Goal: Task Accomplishment & Management: Complete application form

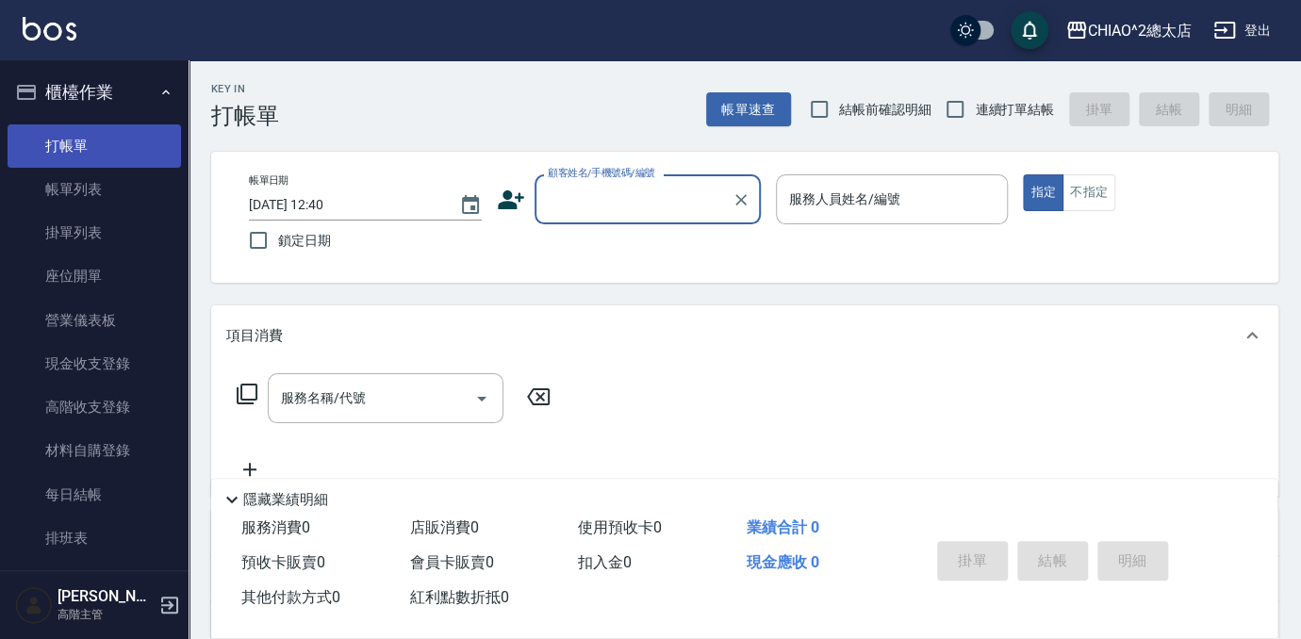
click at [95, 141] on link "打帳單" at bounding box center [95, 145] width 174 height 43
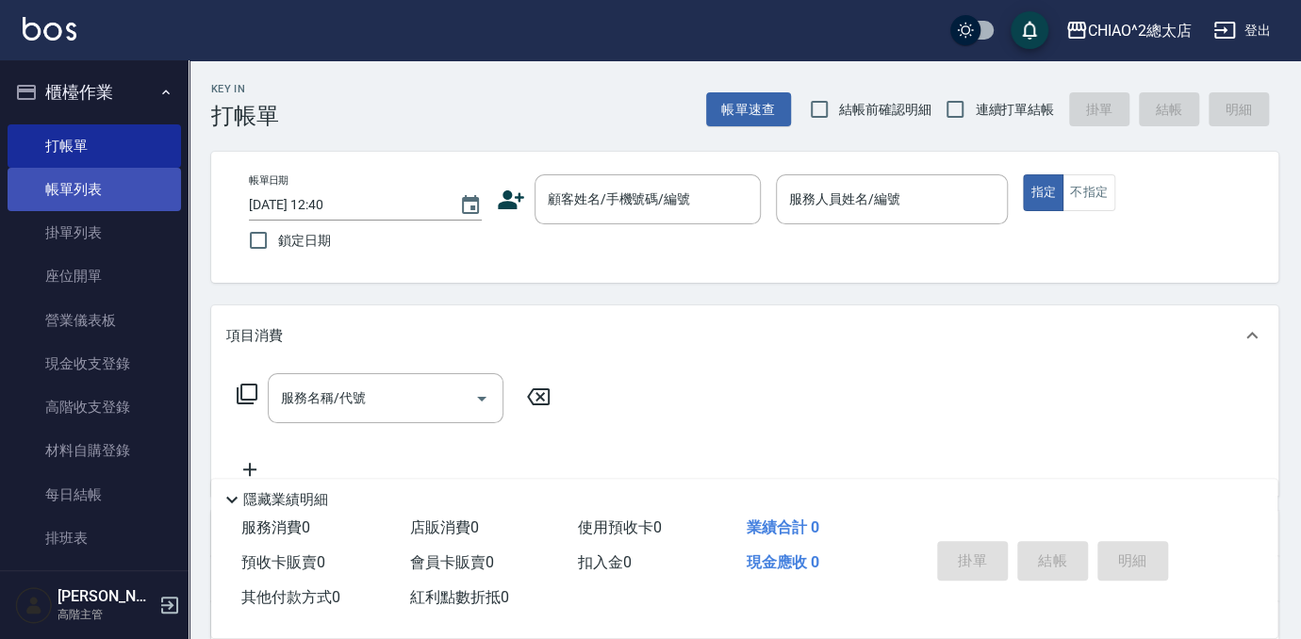
click at [75, 192] on link "帳單列表" at bounding box center [95, 189] width 174 height 43
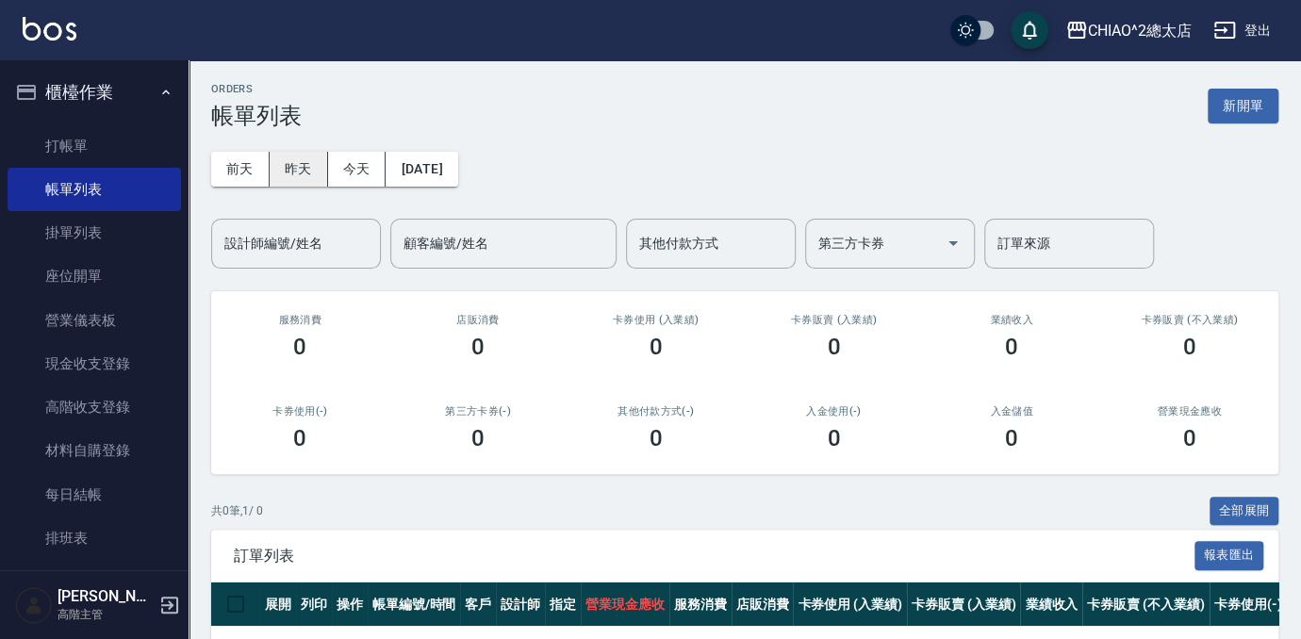
click at [299, 172] on button "昨天" at bounding box center [299, 169] width 58 height 35
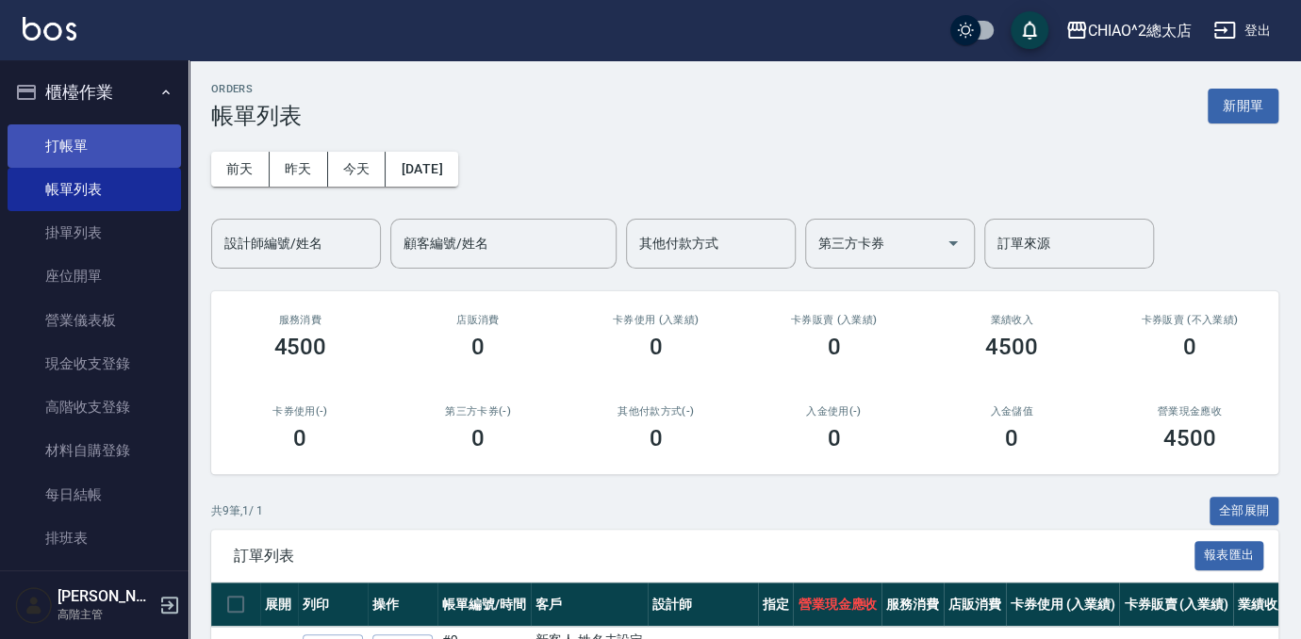
click at [110, 144] on link "打帳單" at bounding box center [95, 145] width 174 height 43
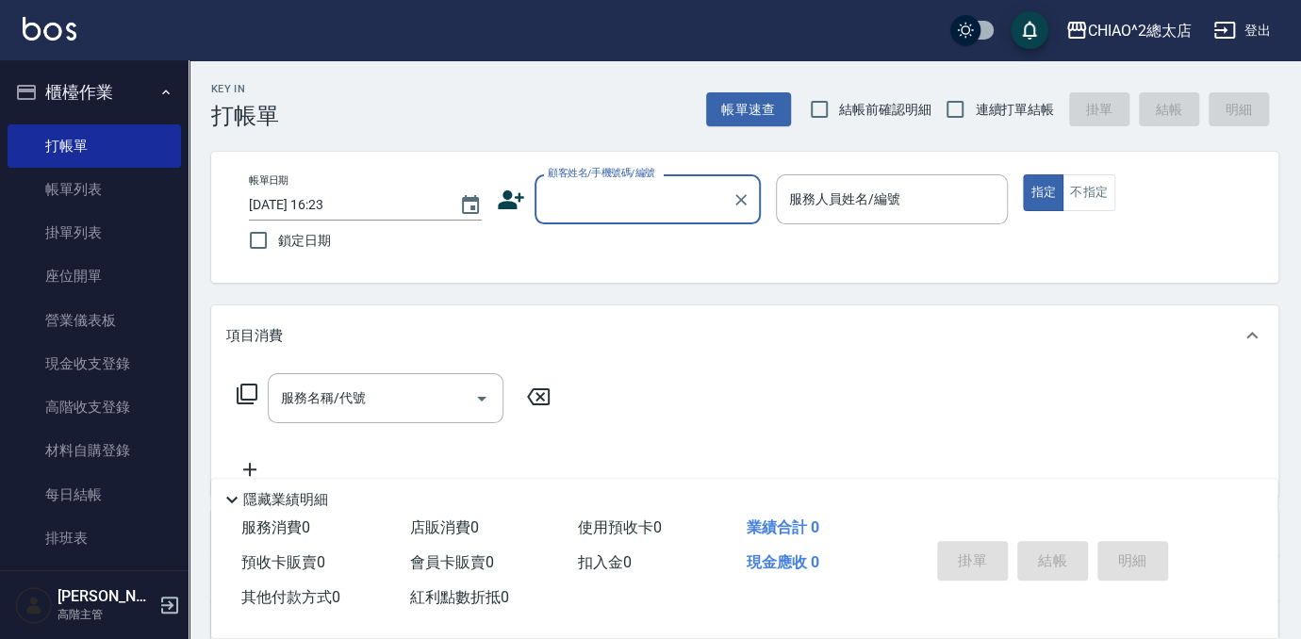
click at [676, 209] on input "顧客姓名/手機號碼/編號" at bounding box center [633, 199] width 181 height 33
click at [675, 256] on li "新客人 姓名未設定/[PERSON_NAME]/null" at bounding box center [648, 257] width 226 height 51
type input "新客人 姓名未設定/[PERSON_NAME]/null"
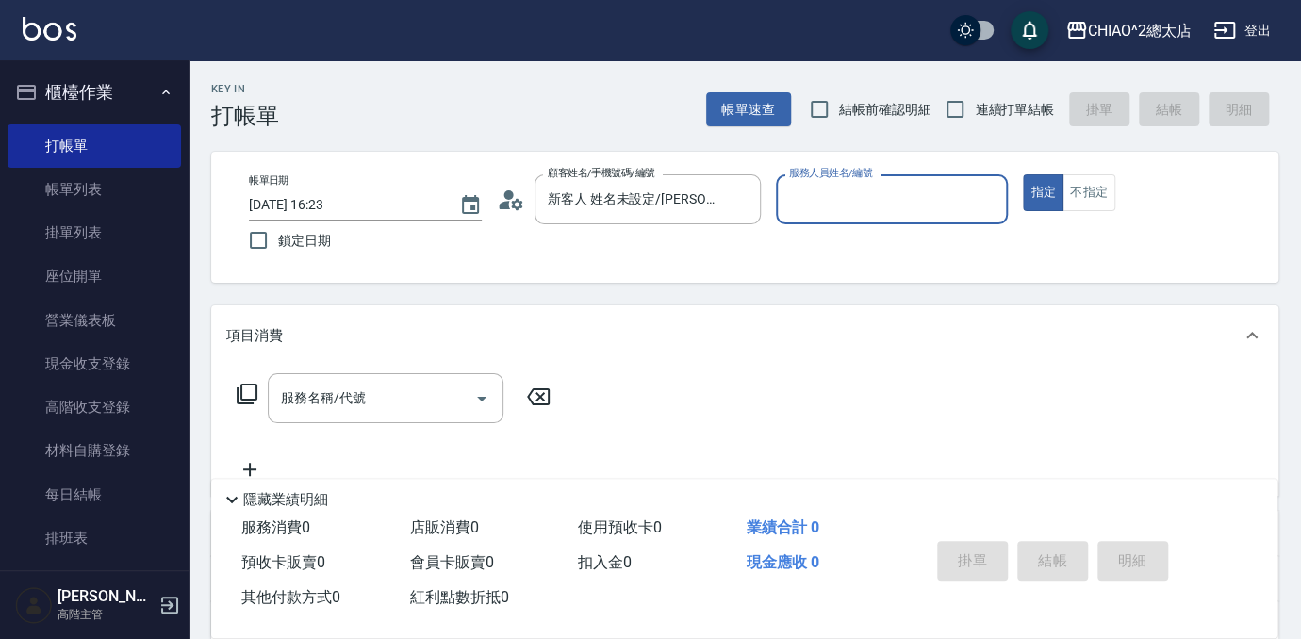
click at [845, 197] on input "服務人員姓名/編號" at bounding box center [893, 199] width 216 height 33
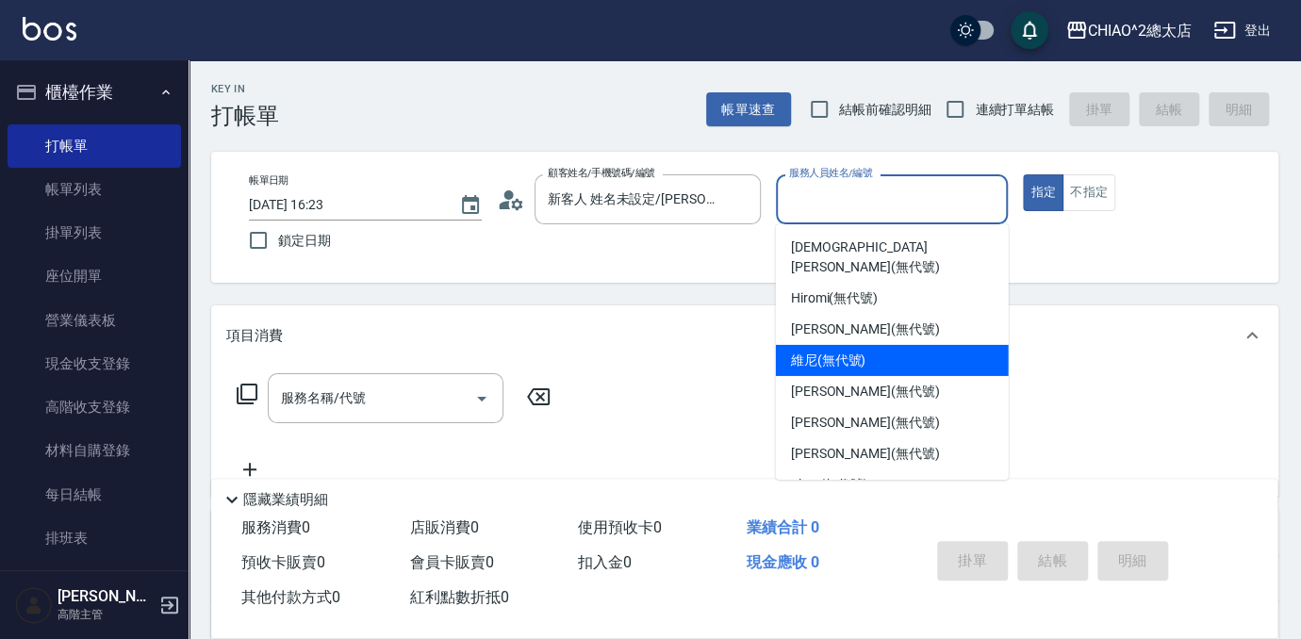
click at [833, 351] on span "維尼 (無代號)" at bounding box center [828, 361] width 75 height 20
type input "維尼(無代號)"
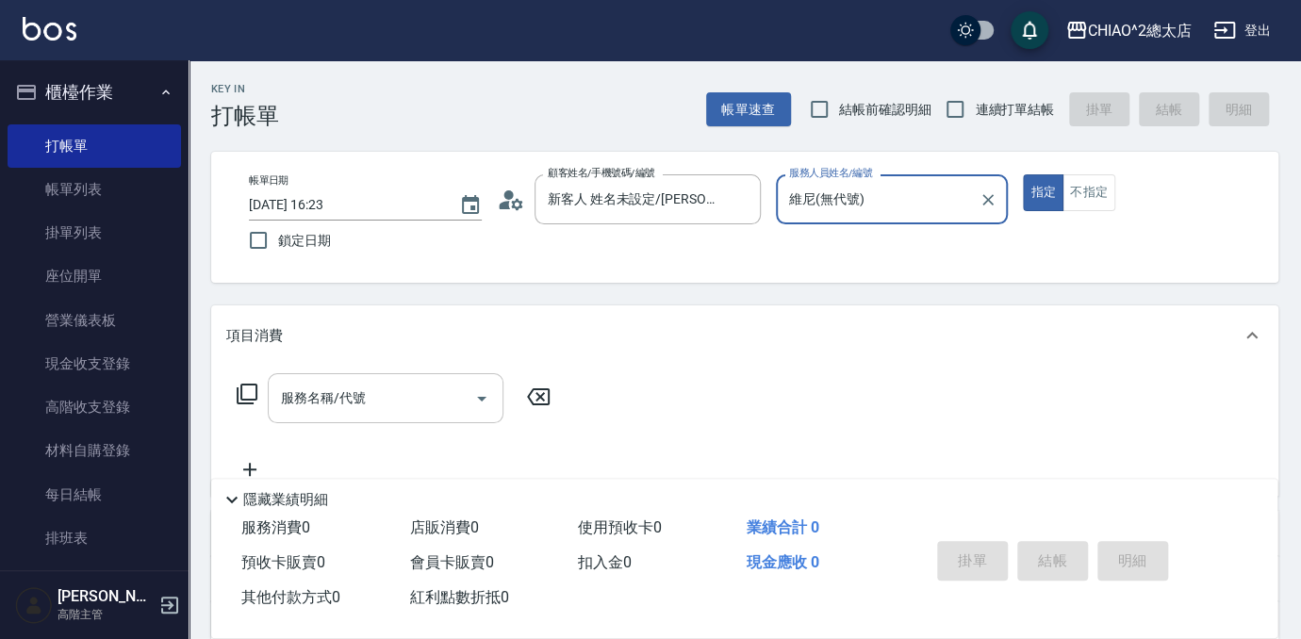
click at [412, 415] on div "服務名稱/代號" at bounding box center [386, 398] width 236 height 50
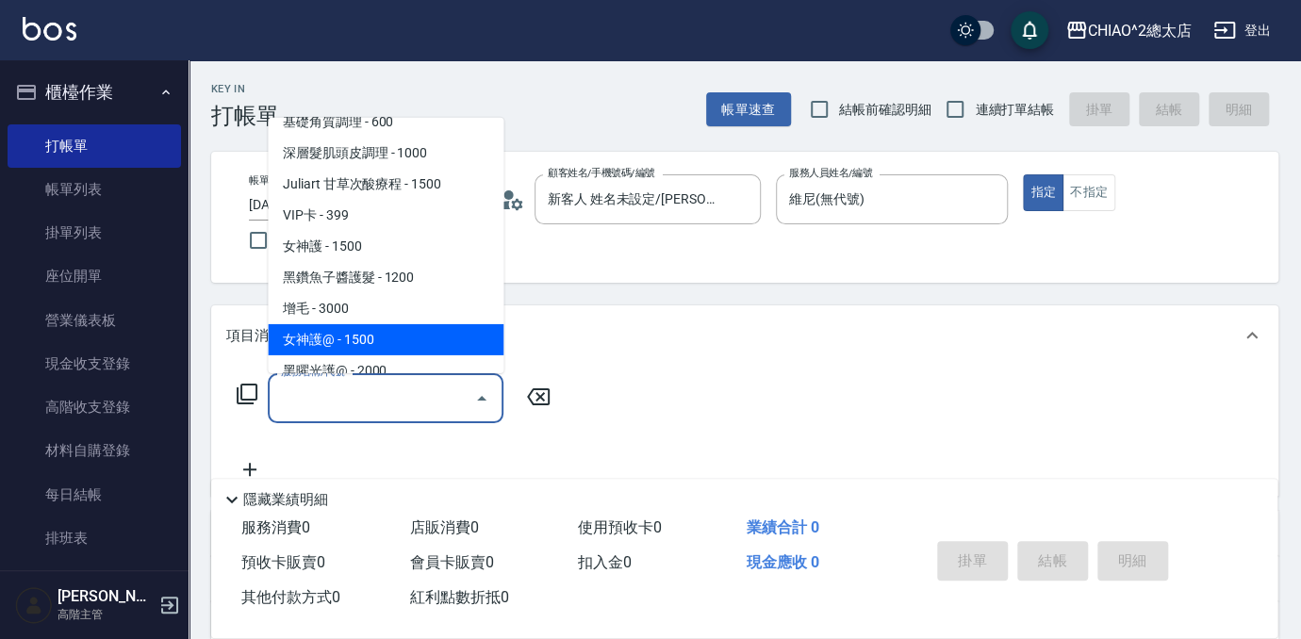
scroll to position [552, 0]
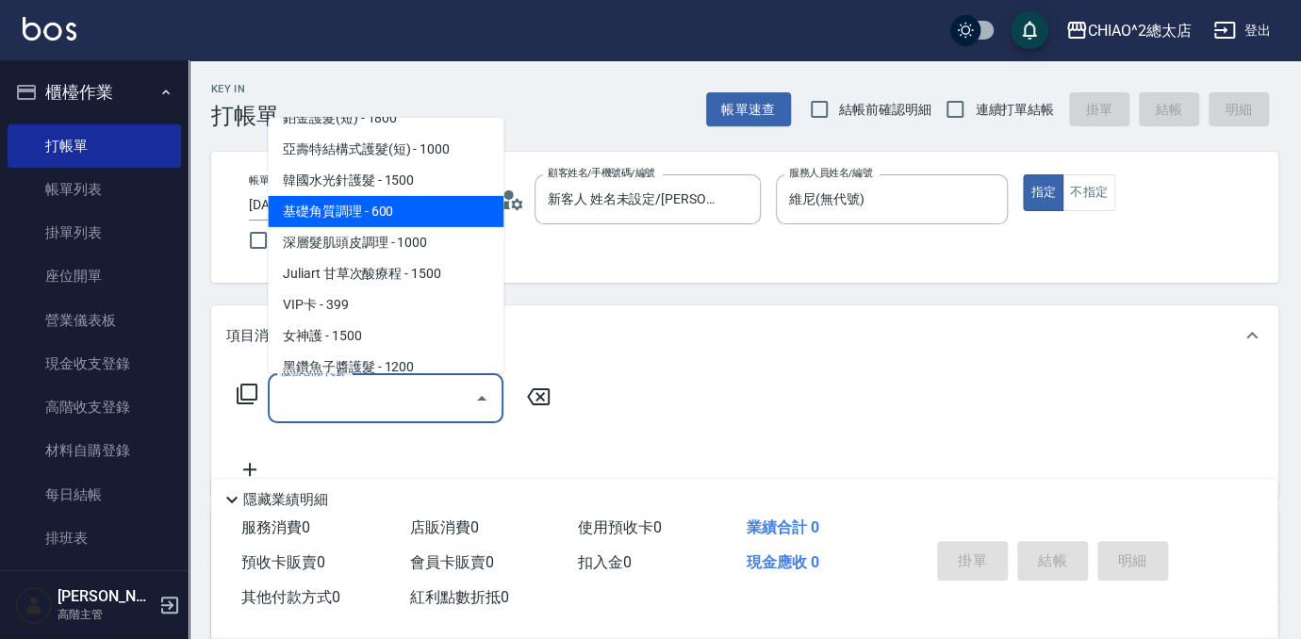
click at [417, 212] on span "基礎角質調理 - 600" at bounding box center [386, 211] width 236 height 31
type input "基礎角質調理(103789)"
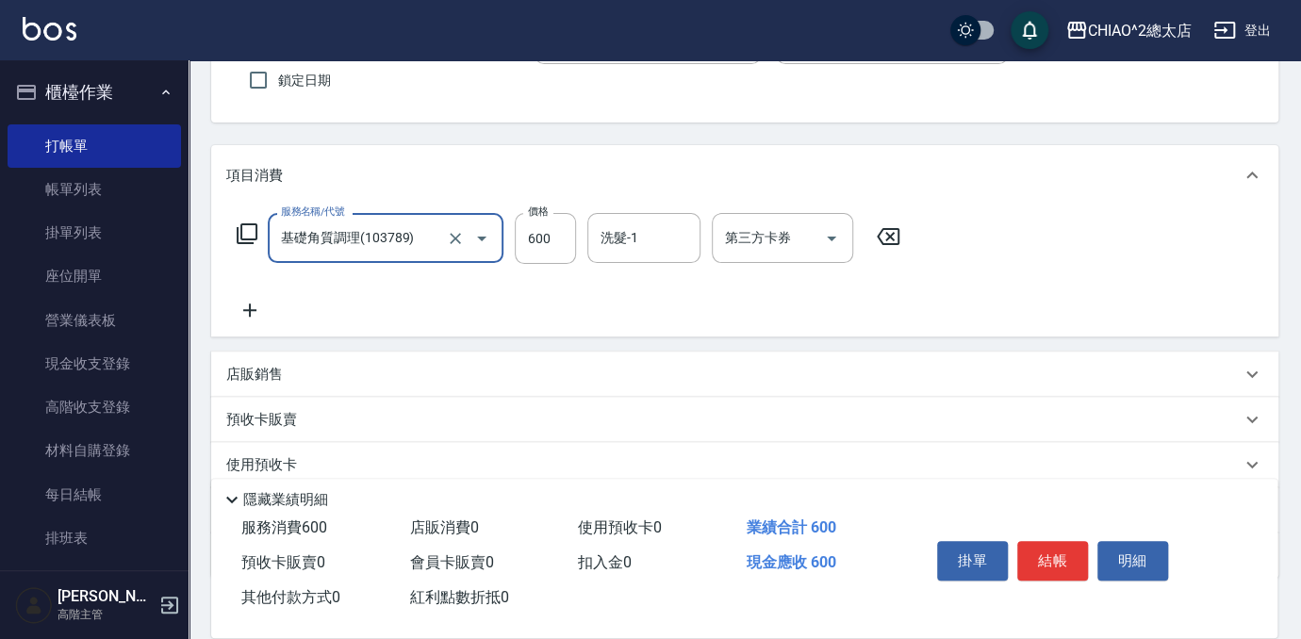
scroll to position [171, 0]
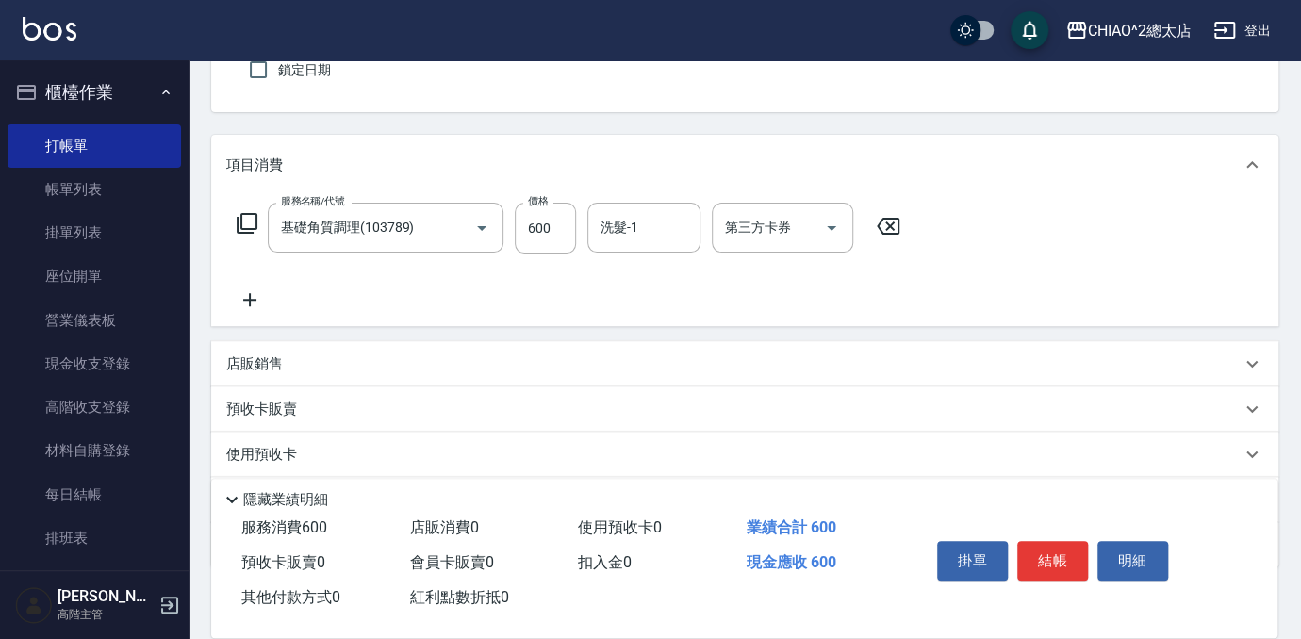
click at [254, 297] on icon at bounding box center [249, 300] width 47 height 23
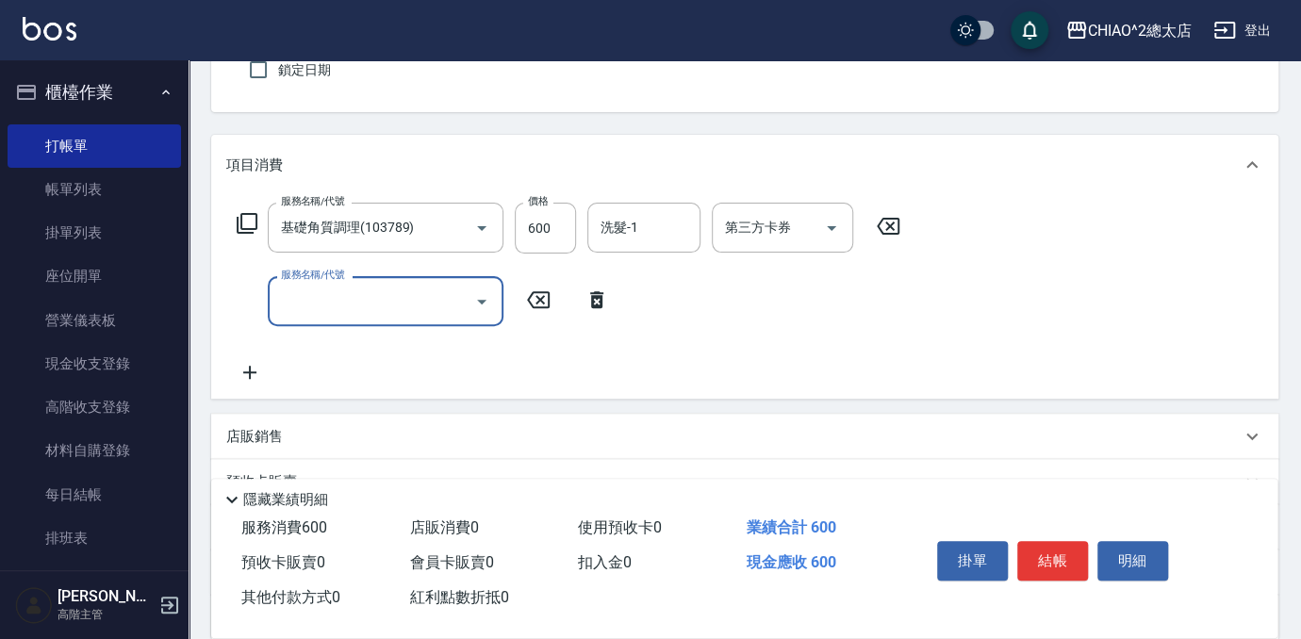
click at [332, 310] on input "服務名稱/代號" at bounding box center [371, 301] width 191 height 33
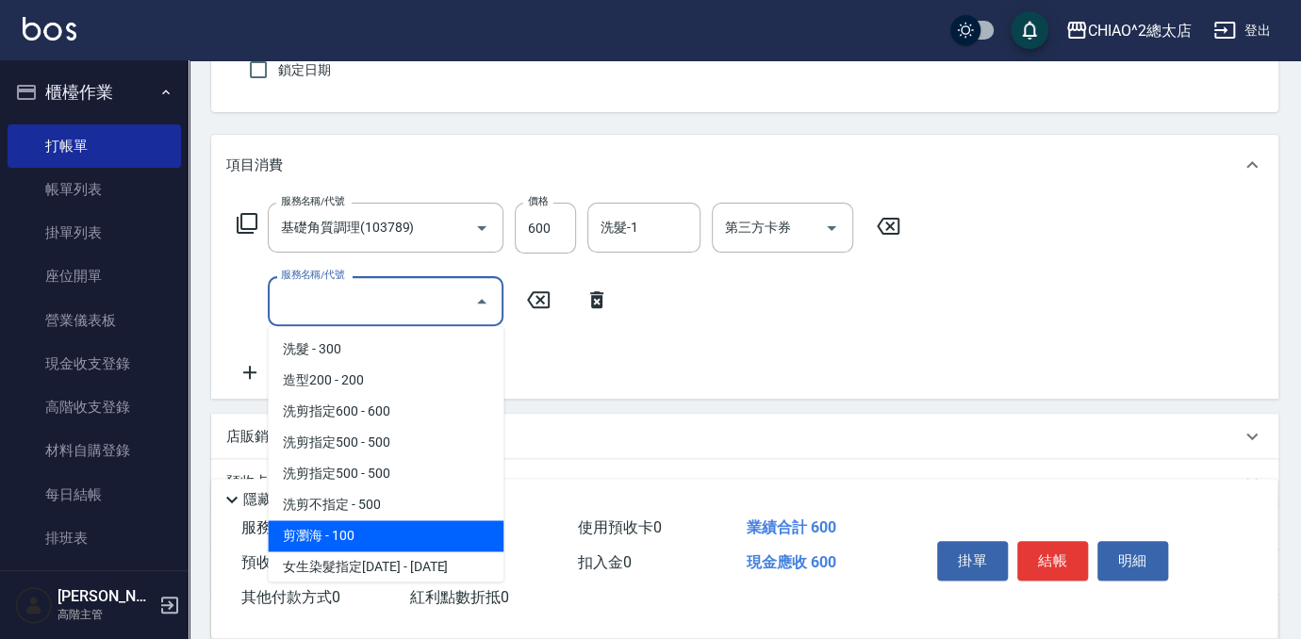
click at [356, 534] on span "剪瀏海 - 100" at bounding box center [386, 536] width 236 height 31
type input "剪瀏海(103111)"
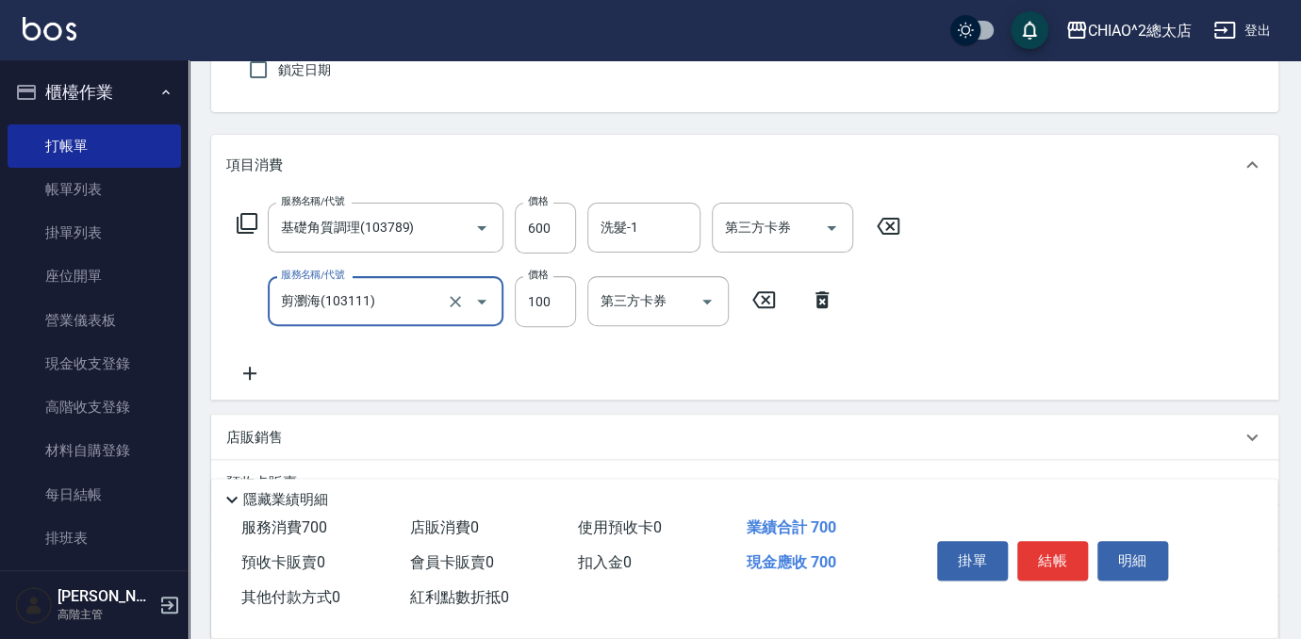
scroll to position [352, 0]
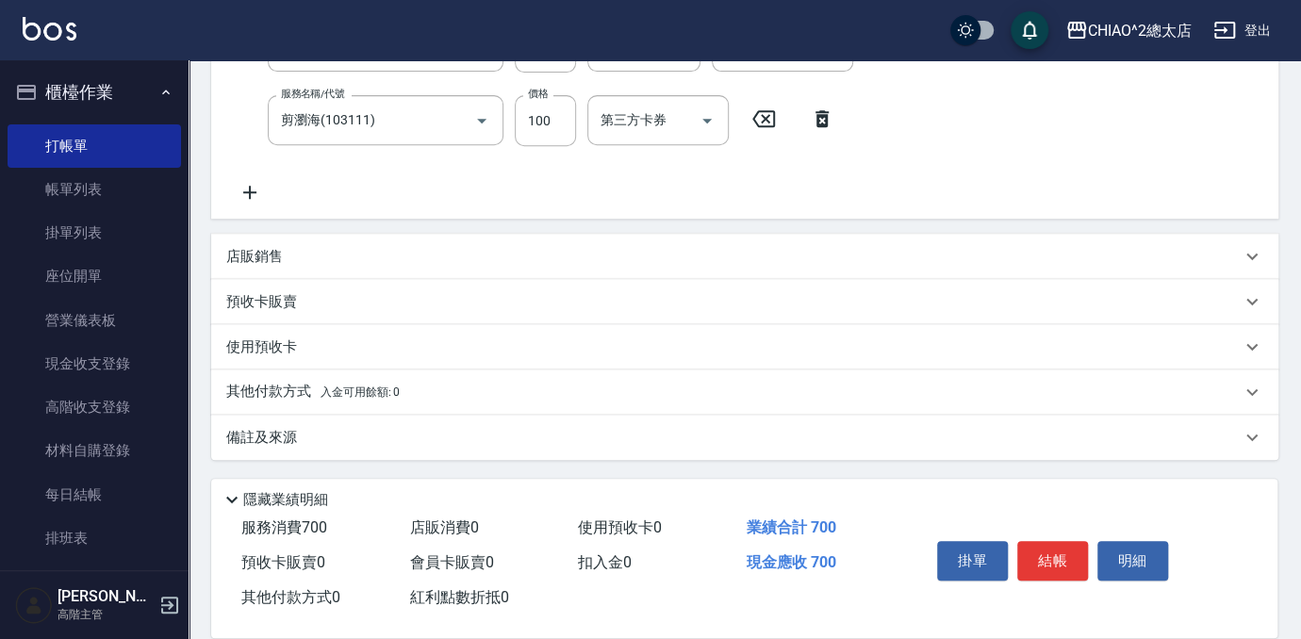
click at [323, 393] on span "入金可用餘額: 0" at bounding box center [361, 392] width 80 height 13
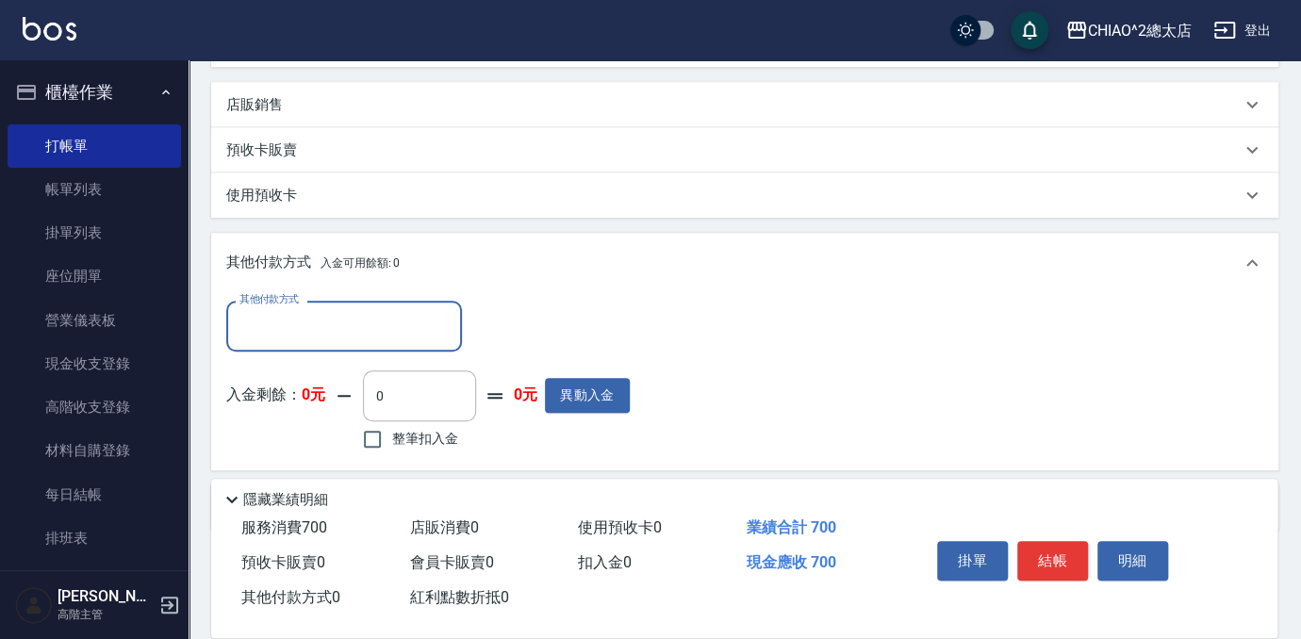
scroll to position [522, 0]
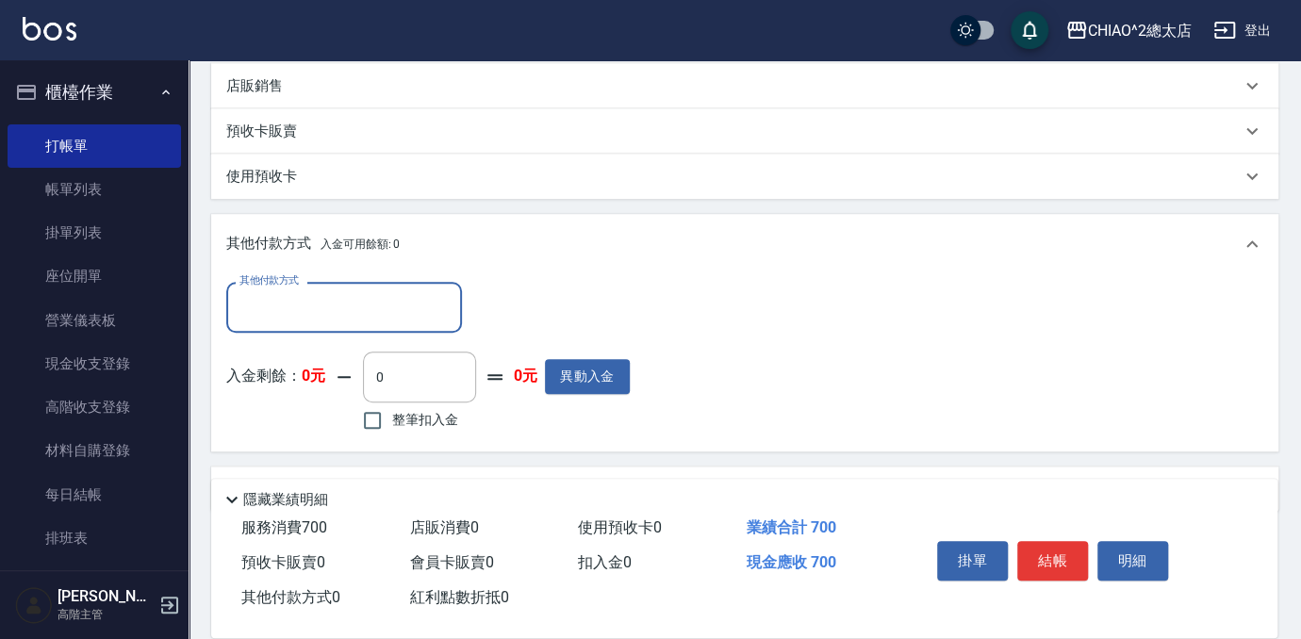
click at [298, 326] on div "其他付款方式" at bounding box center [344, 307] width 236 height 50
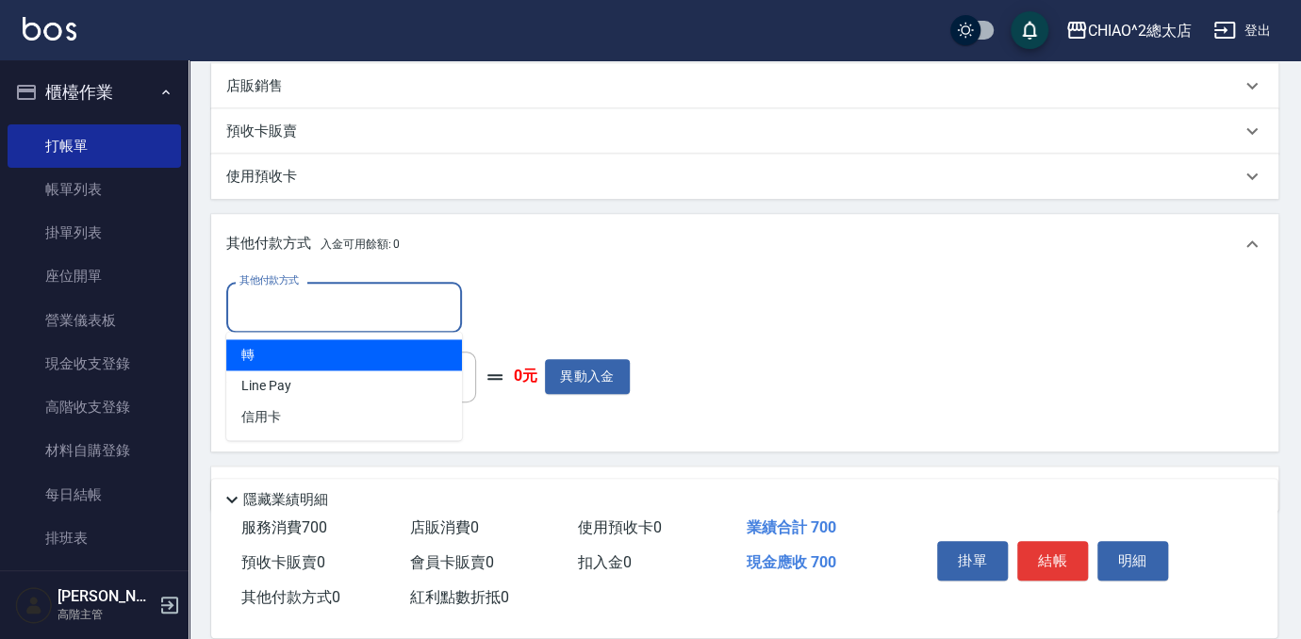
click at [273, 356] on span "轉" at bounding box center [344, 355] width 236 height 31
type input "轉"
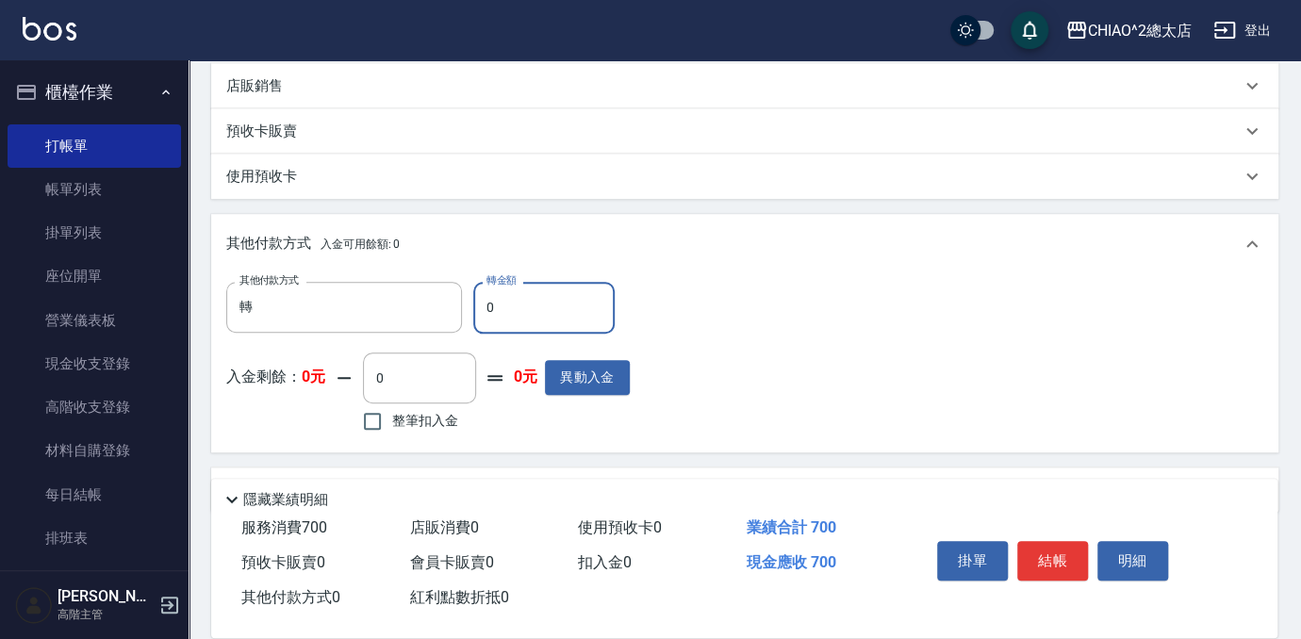
click at [507, 307] on input "0" at bounding box center [543, 307] width 141 height 51
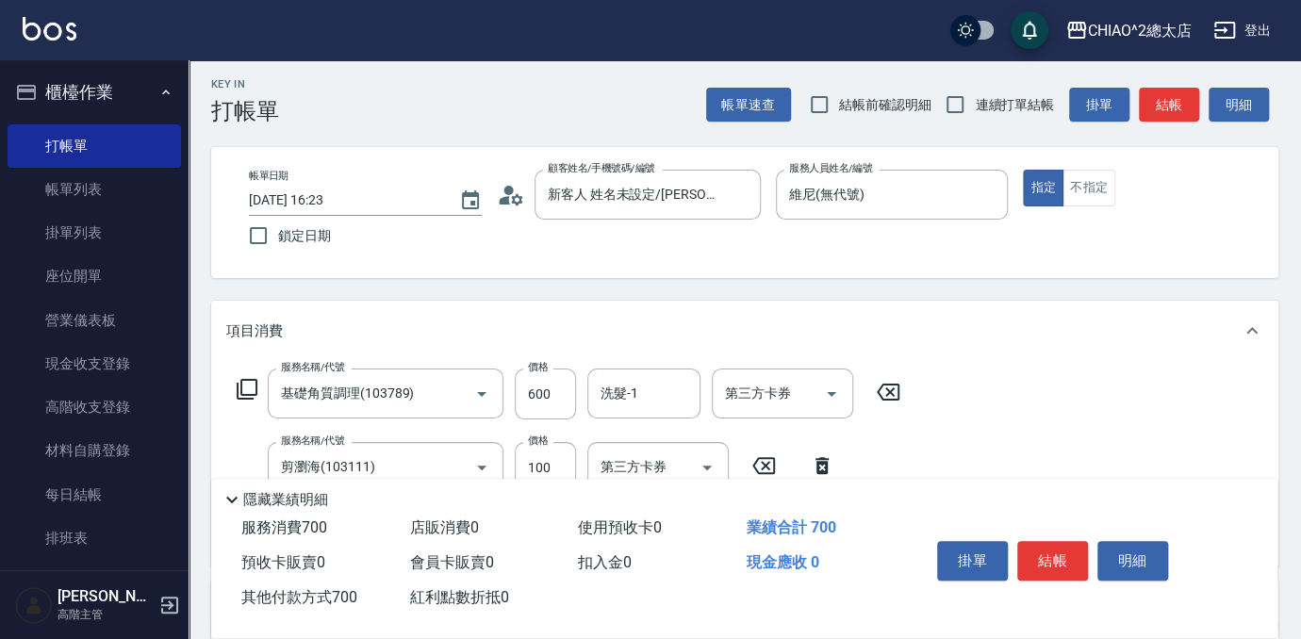
scroll to position [0, 0]
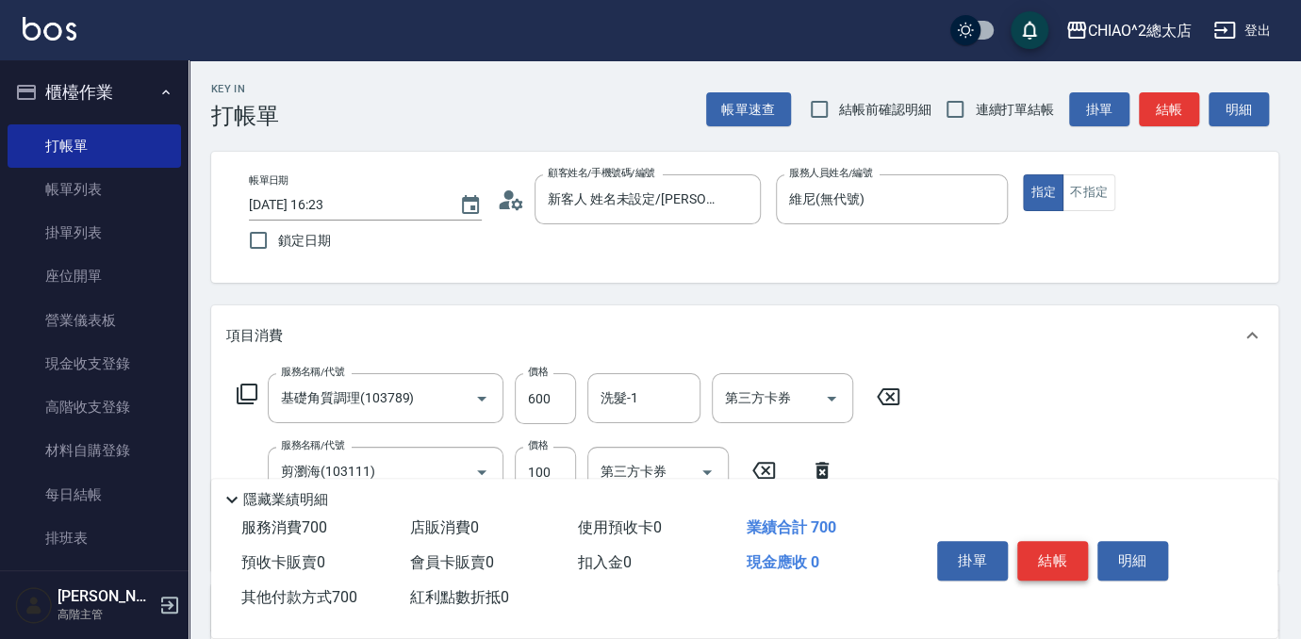
type input "700"
click at [1048, 562] on button "結帳" at bounding box center [1053, 561] width 71 height 40
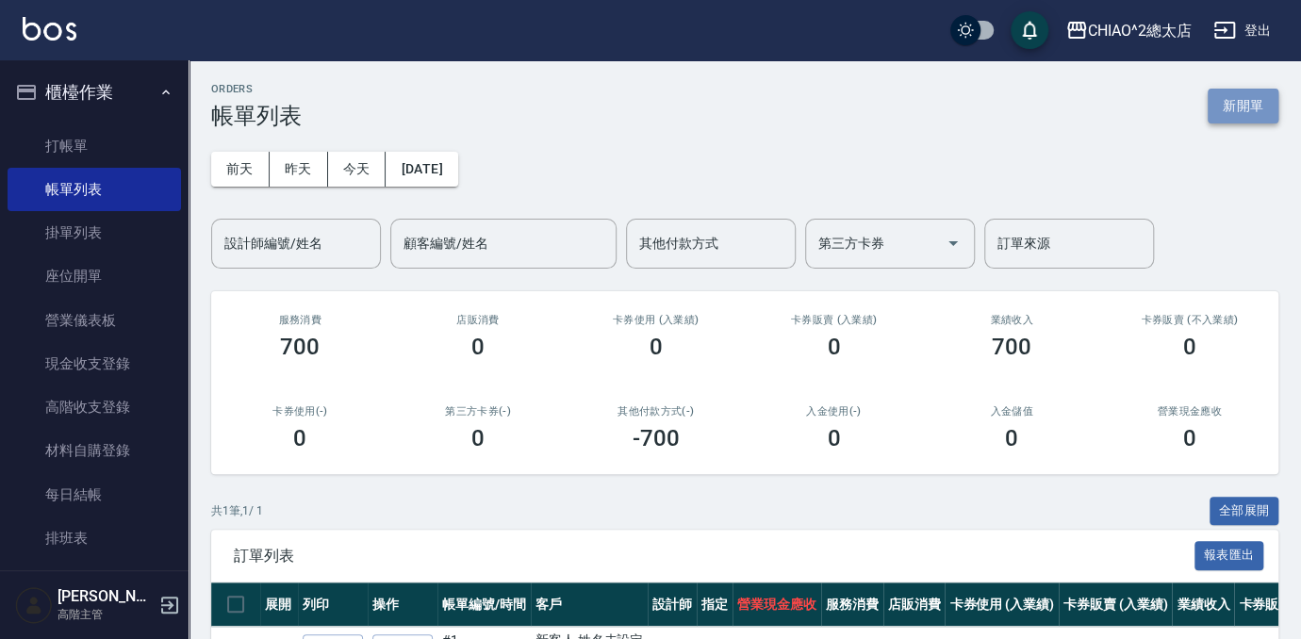
click at [1249, 104] on button "新開單" at bounding box center [1243, 106] width 71 height 35
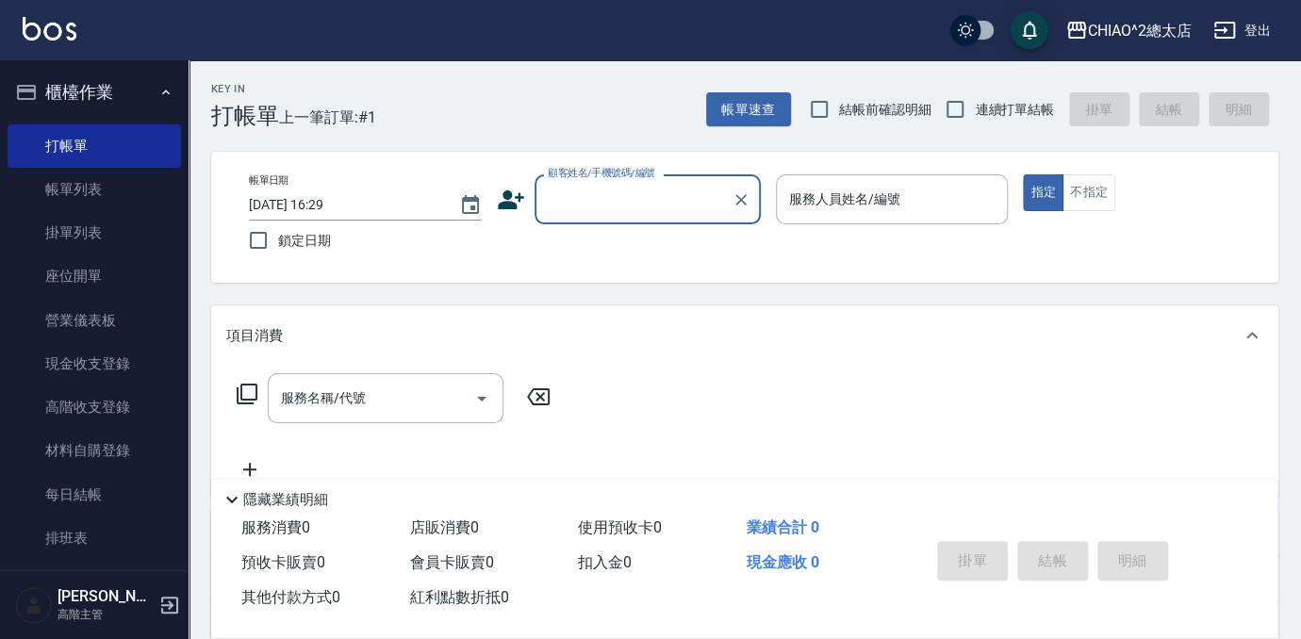
click at [666, 194] on input "顧客姓名/手機號碼/編號" at bounding box center [633, 199] width 181 height 33
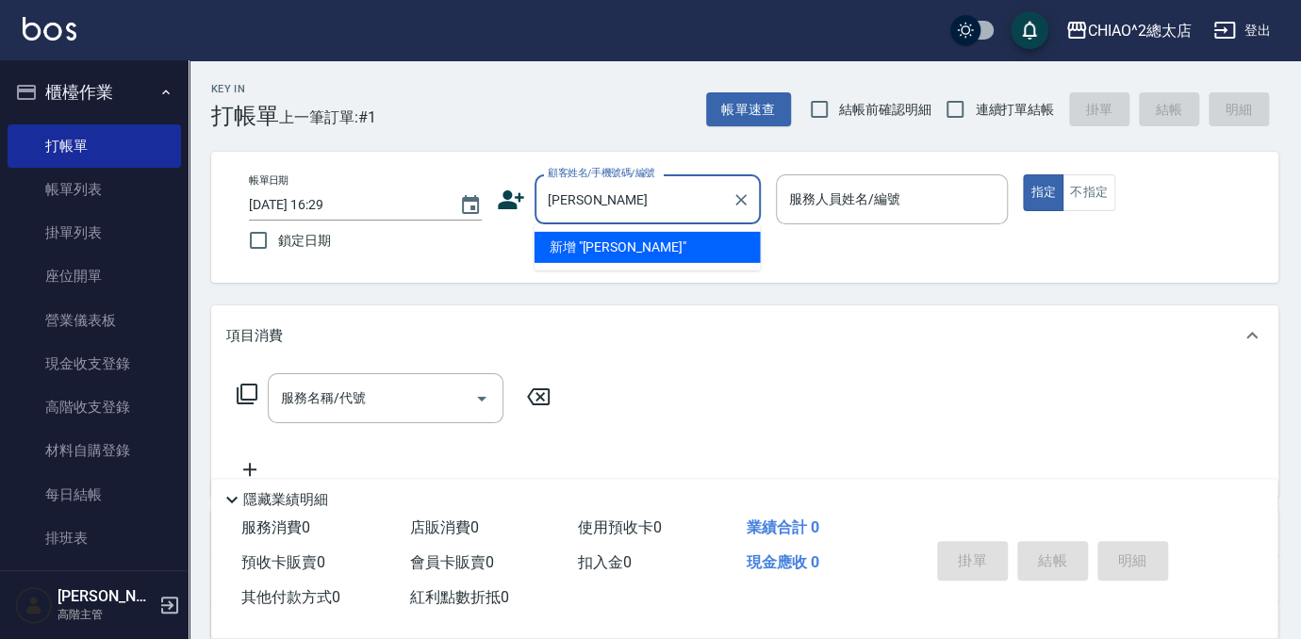
type input "[PERSON_NAME]"
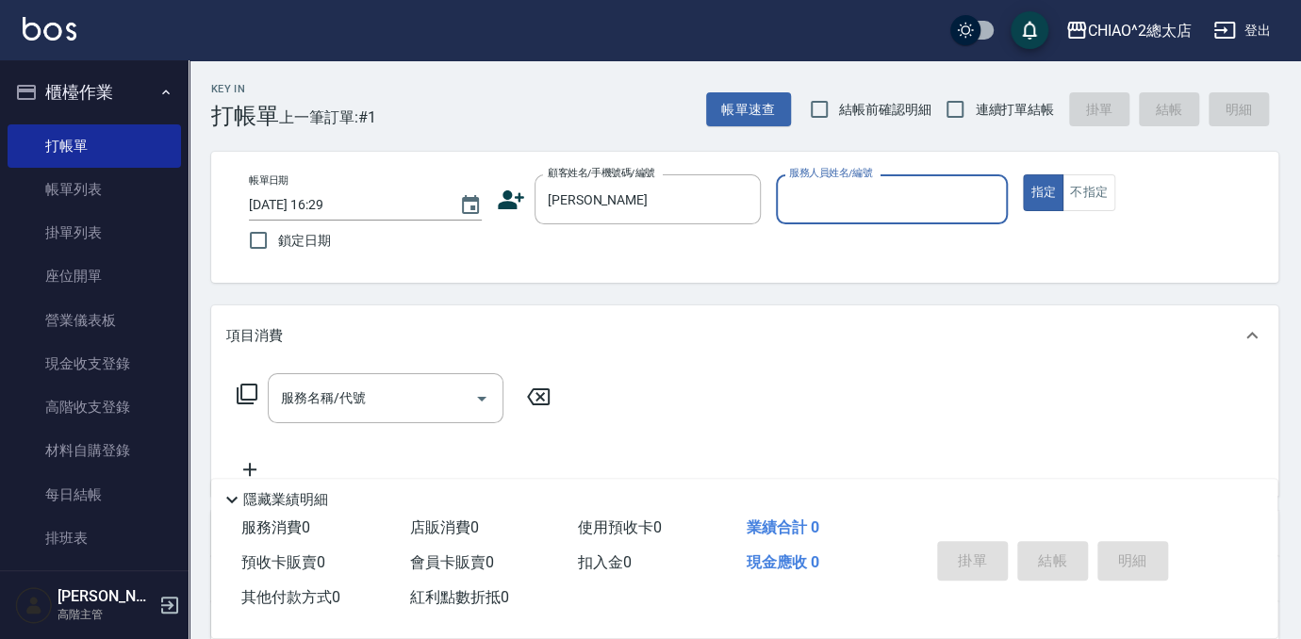
click at [839, 208] on input "服務人員姓名/編號" at bounding box center [893, 199] width 216 height 33
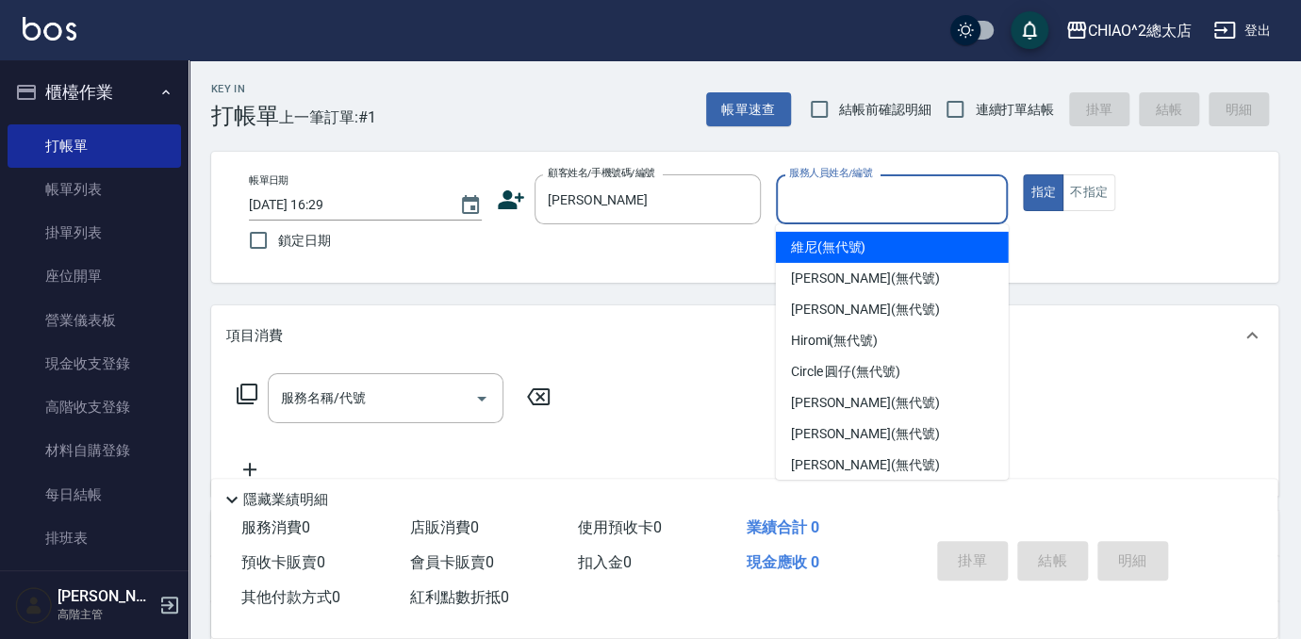
click at [839, 255] on span "維尼 (無代號)" at bounding box center [828, 248] width 75 height 20
type input "維尼(無代號)"
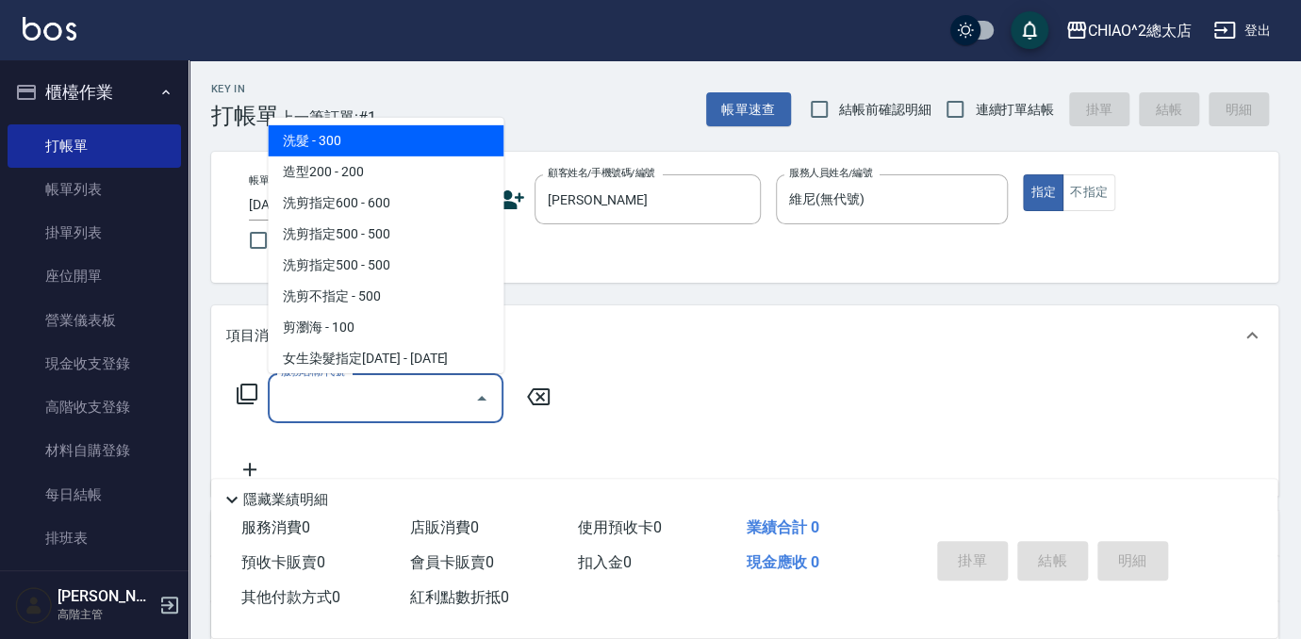
click at [383, 411] on input "服務名稱/代號" at bounding box center [371, 398] width 191 height 33
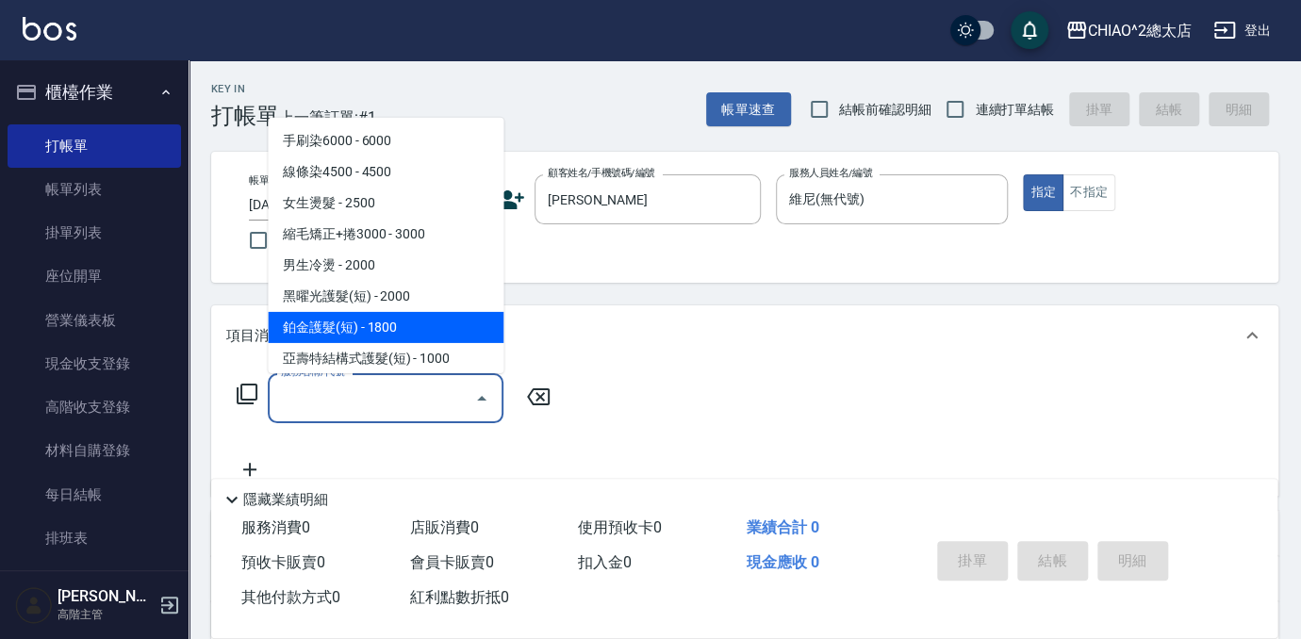
scroll to position [428, 0]
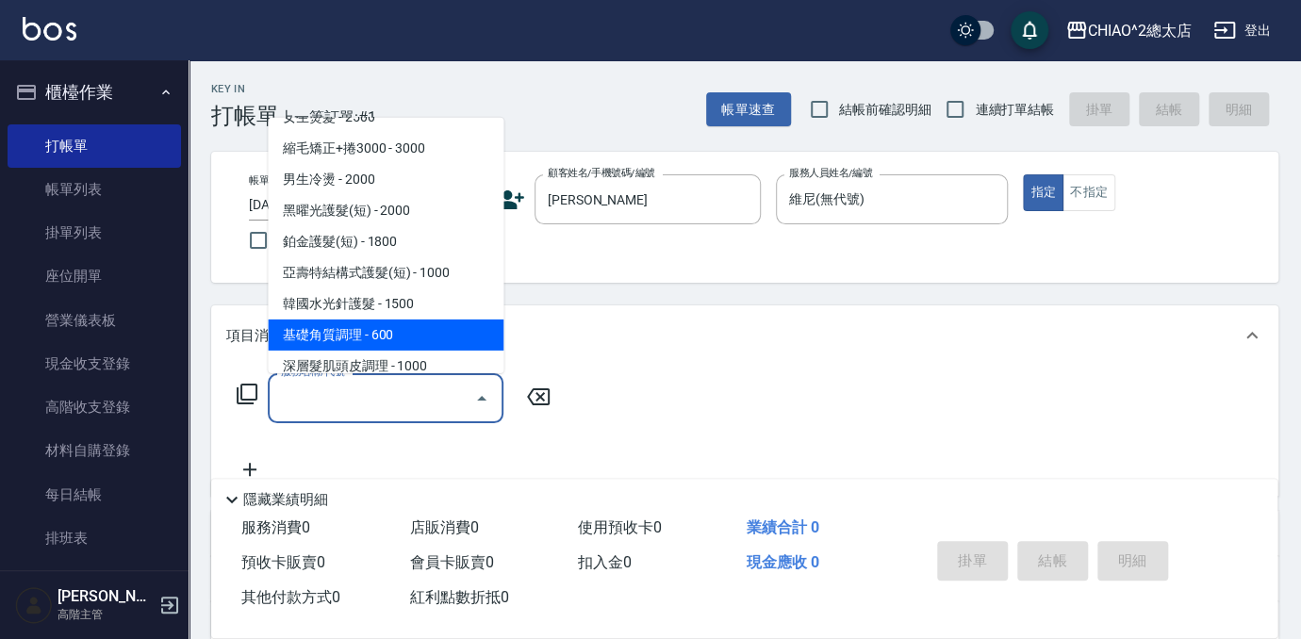
click at [374, 336] on span "基礎角質調理 - 600" at bounding box center [386, 335] width 236 height 31
type input "基礎角質調理(103789)"
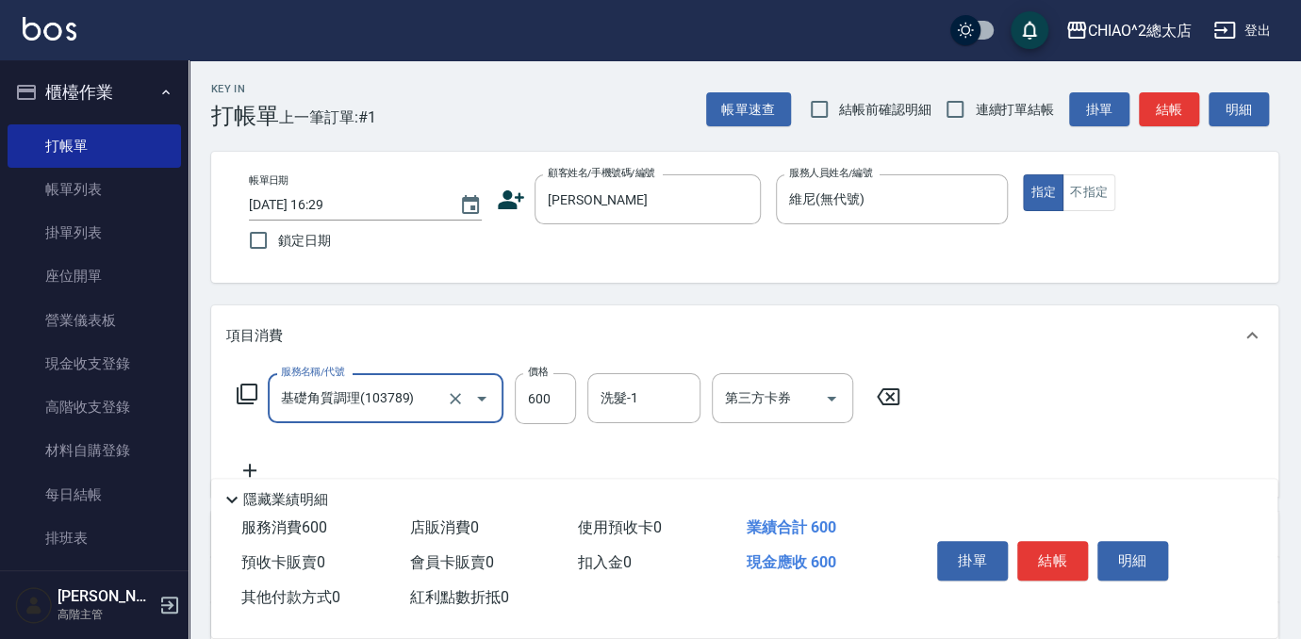
click at [251, 466] on icon at bounding box center [249, 470] width 47 height 23
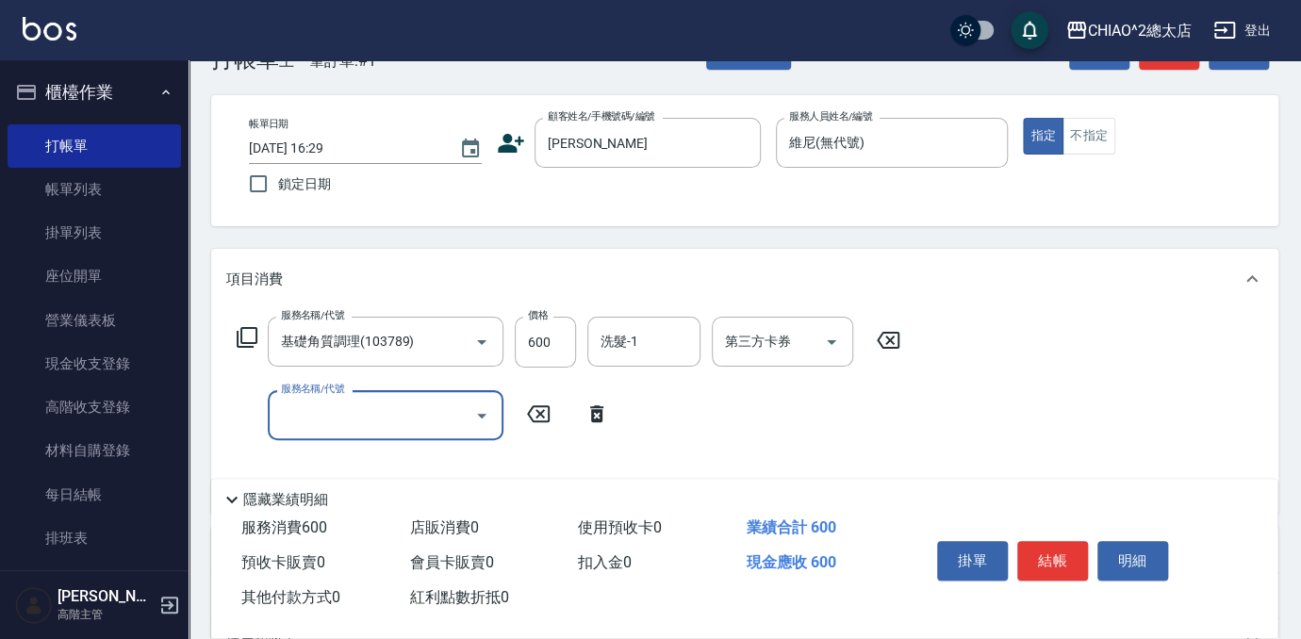
scroll to position [85, 0]
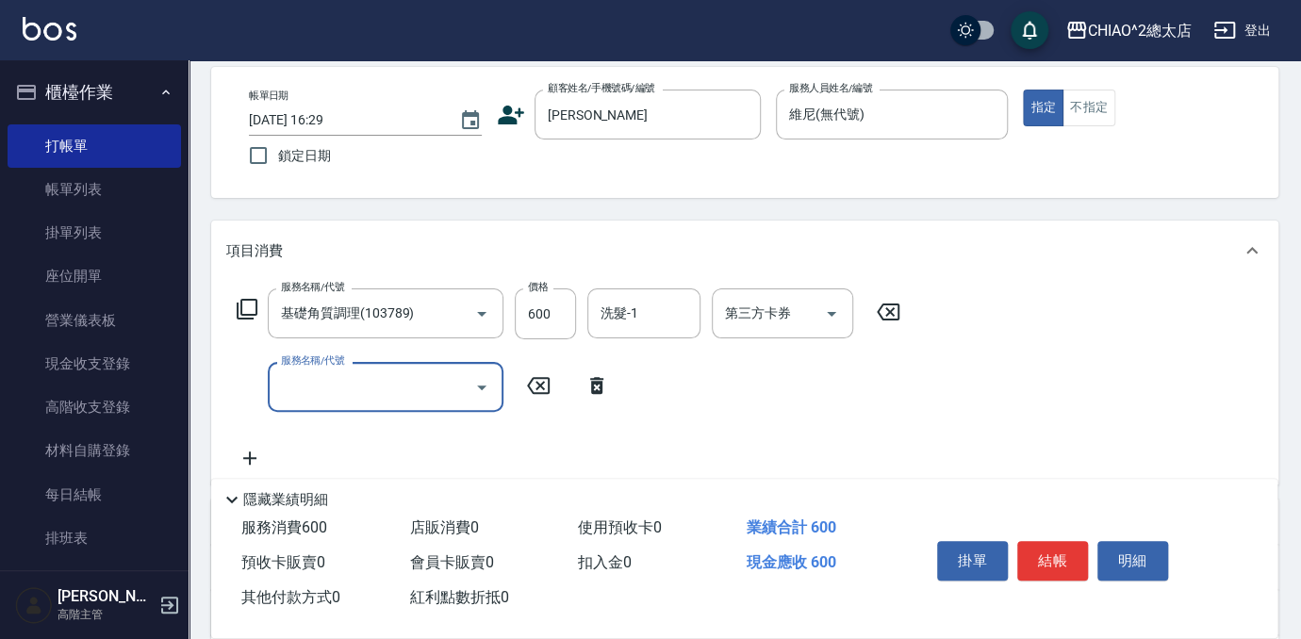
click at [341, 374] on input "服務名稱/代號" at bounding box center [371, 387] width 191 height 33
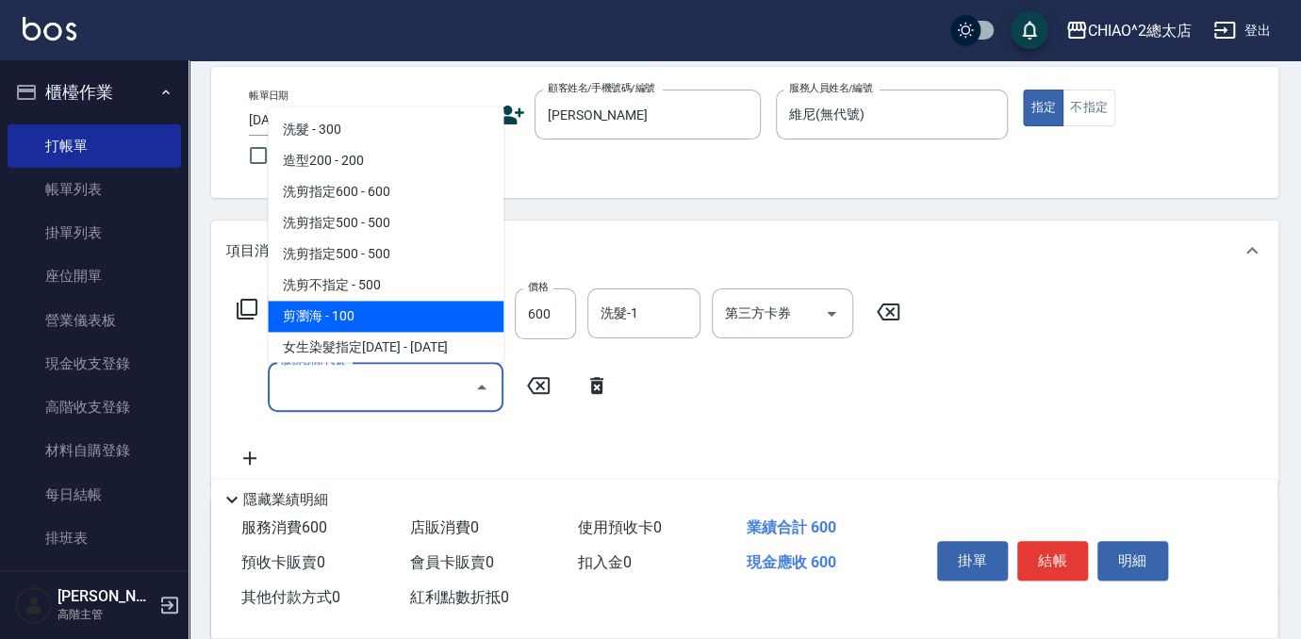
click at [387, 327] on span "剪瀏海 - 100" at bounding box center [386, 316] width 236 height 31
type input "剪瀏海(103111)"
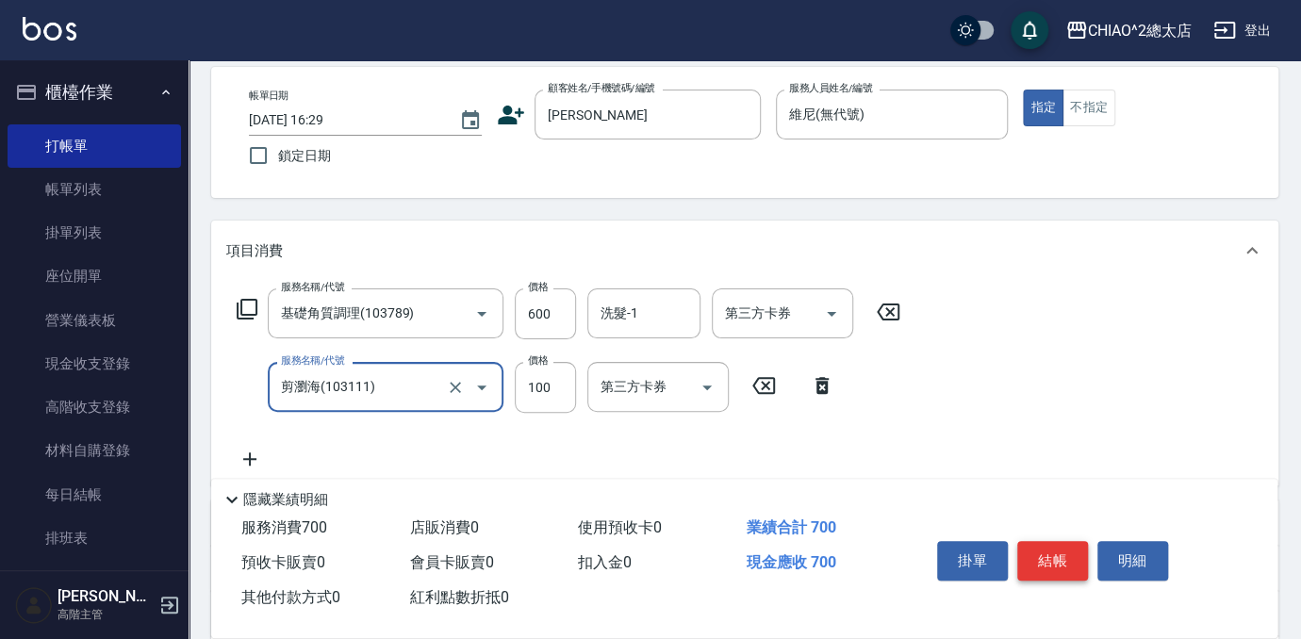
click at [1049, 562] on button "結帳" at bounding box center [1053, 561] width 71 height 40
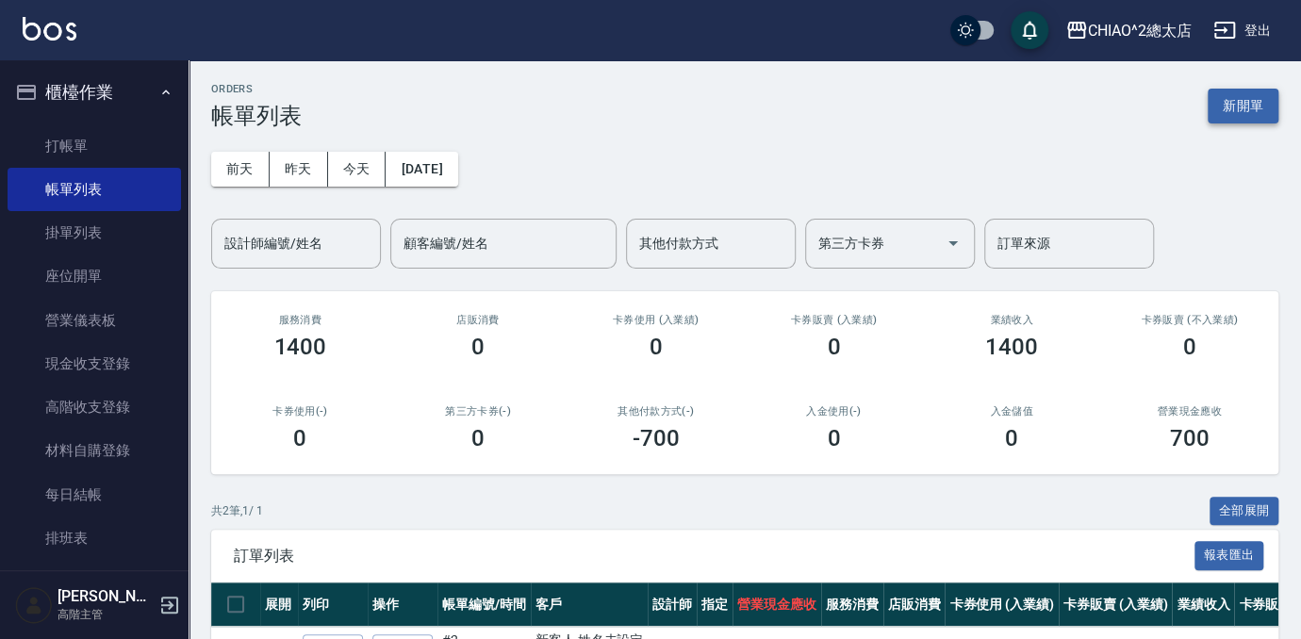
click at [1239, 107] on button "新開單" at bounding box center [1243, 106] width 71 height 35
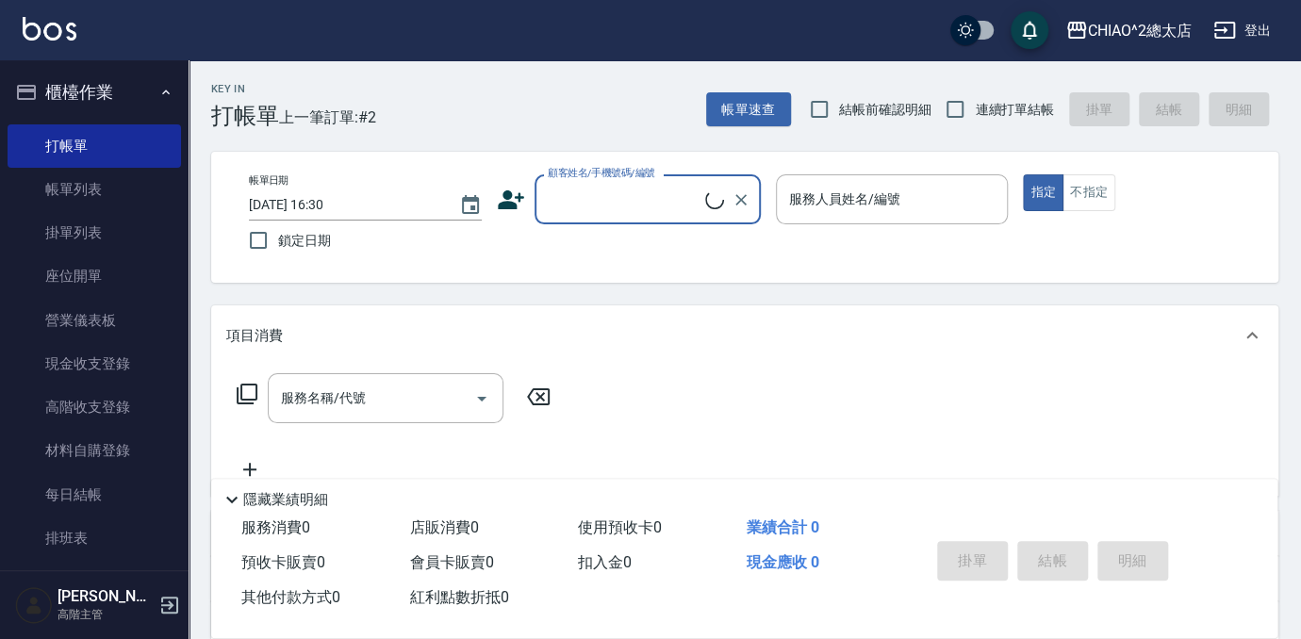
click at [589, 187] on input "顧客姓名/手機號碼/編號" at bounding box center [624, 199] width 162 height 33
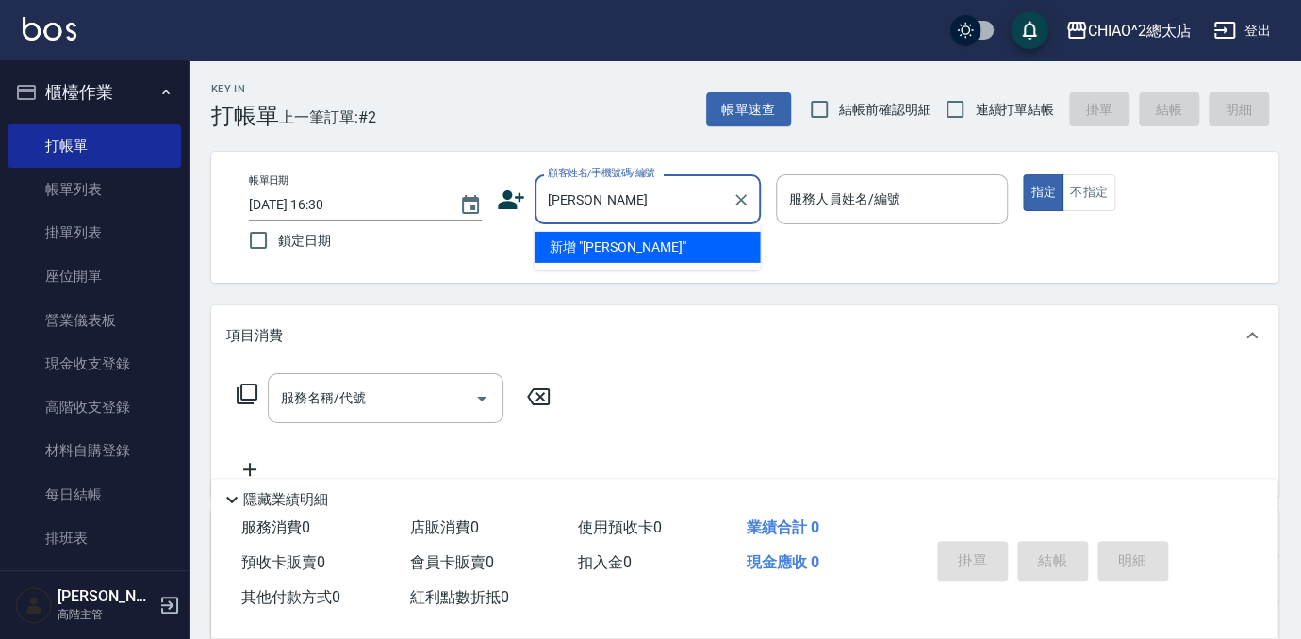
type input "[PERSON_NAME]"
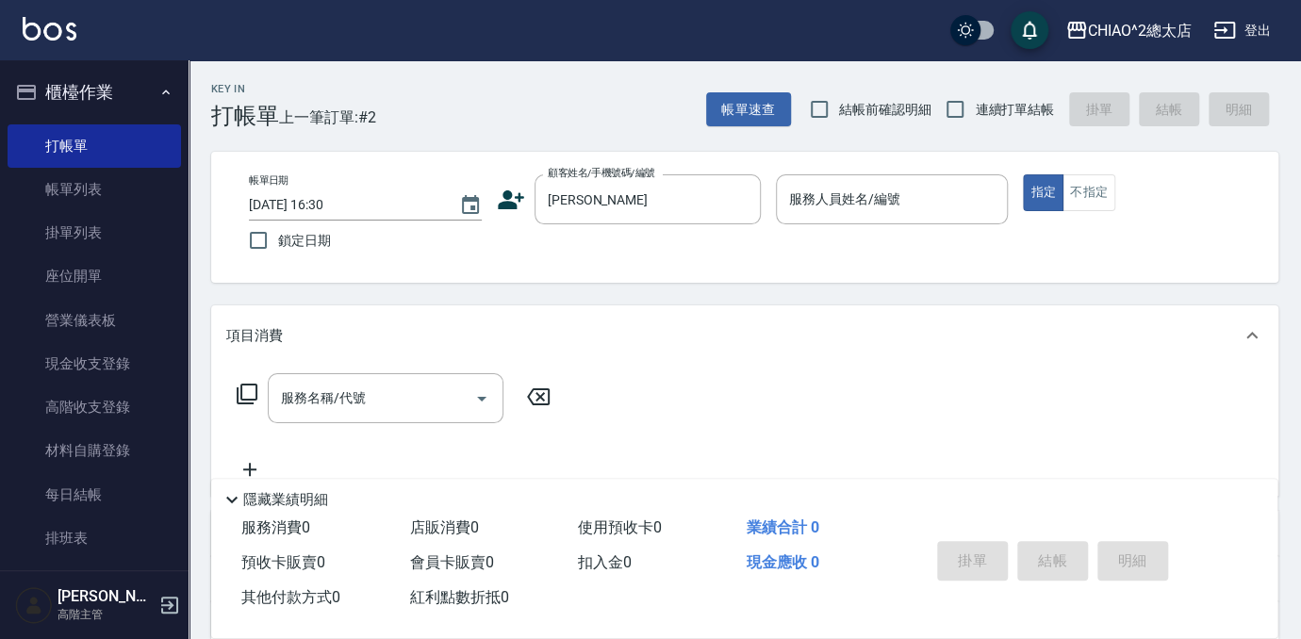
click at [824, 228] on p at bounding box center [892, 234] width 233 height 20
click at [835, 207] on input "服務人員姓名/編號" at bounding box center [893, 199] width 216 height 33
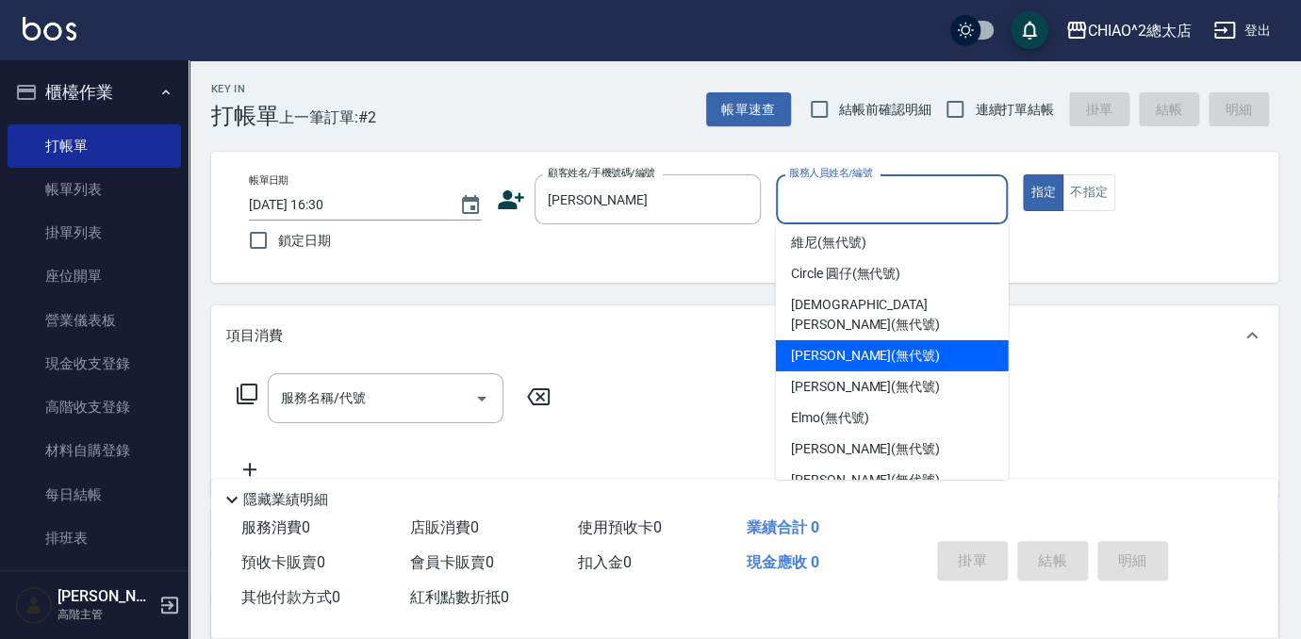
scroll to position [70, 0]
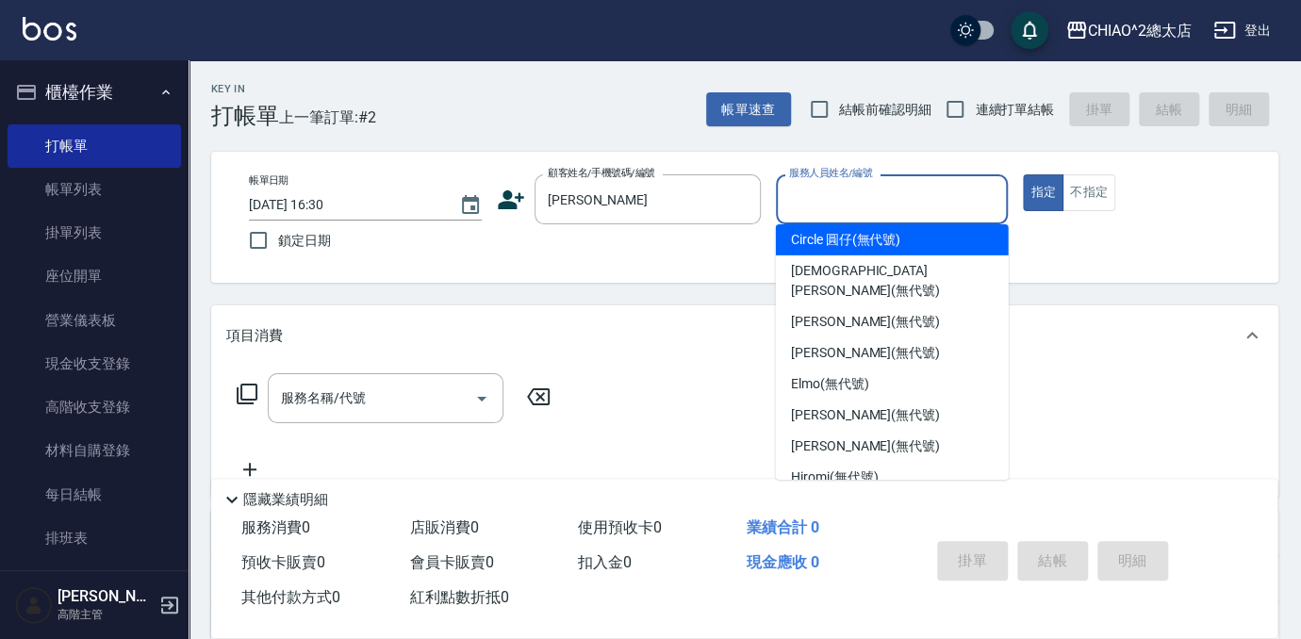
click at [825, 242] on span "Circle 圓仔 (無代號)" at bounding box center [845, 240] width 109 height 20
type input "Circle 圓仔(無代號)"
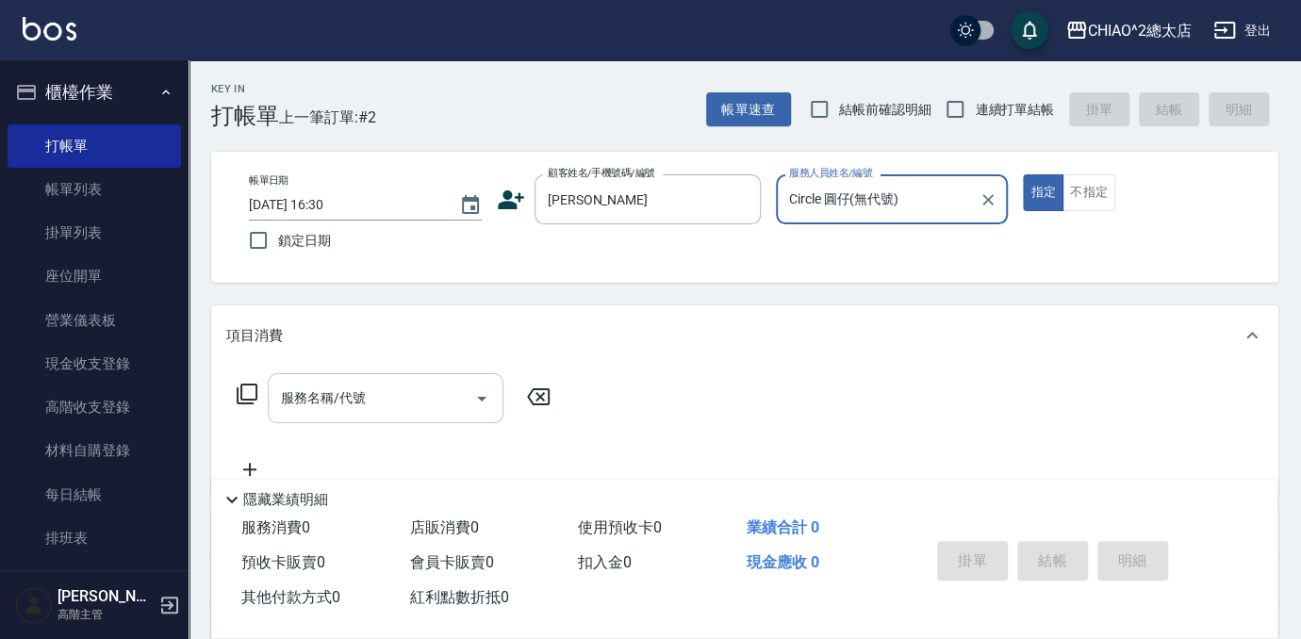
click at [419, 399] on input "服務名稱/代號" at bounding box center [371, 398] width 191 height 33
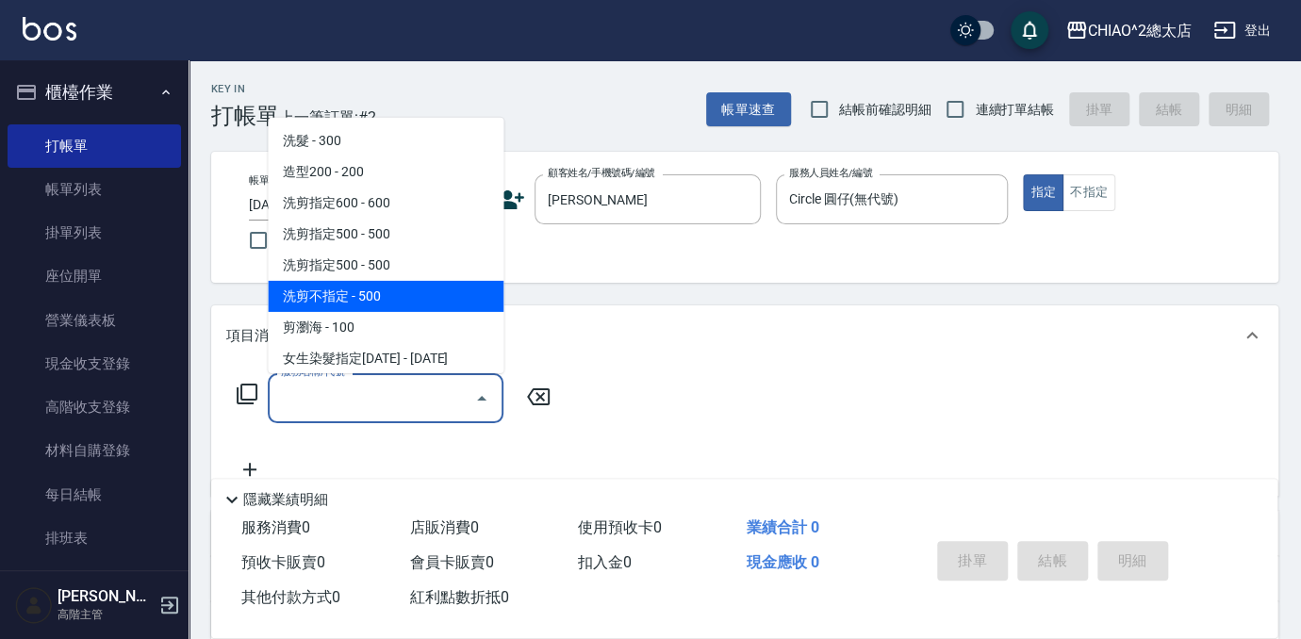
click at [356, 301] on span "洗剪不指定 - 500" at bounding box center [386, 296] width 236 height 31
type input "洗剪不指定(103110)"
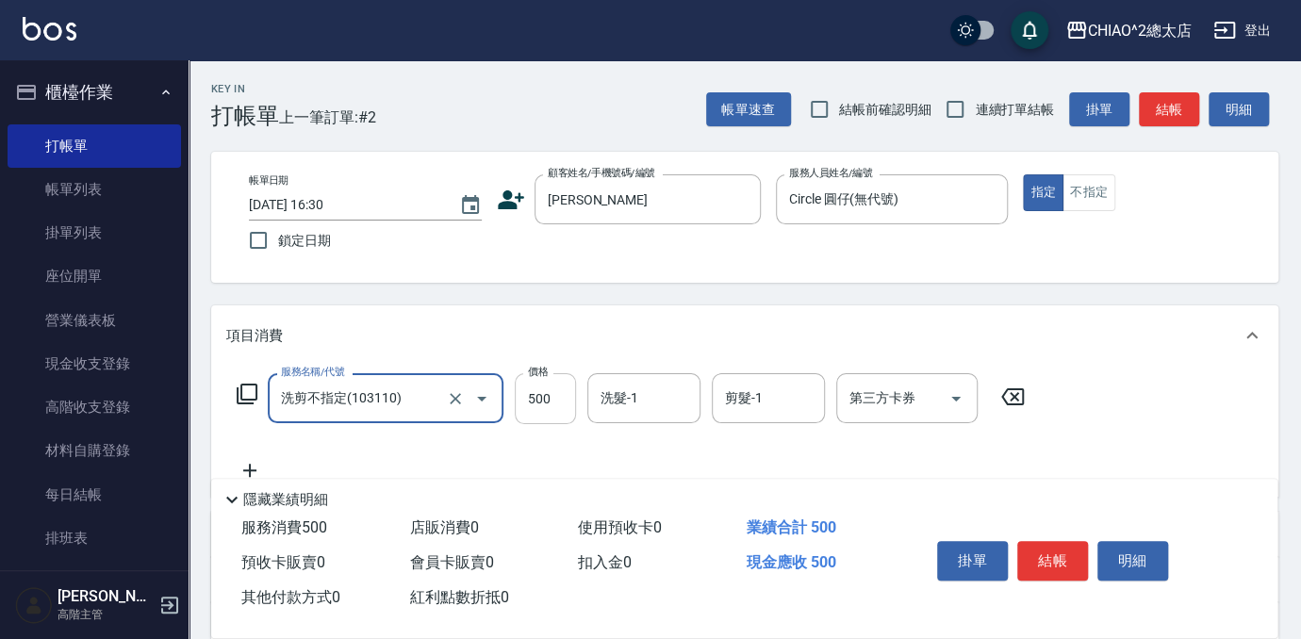
click at [542, 401] on input "500" at bounding box center [545, 398] width 61 height 51
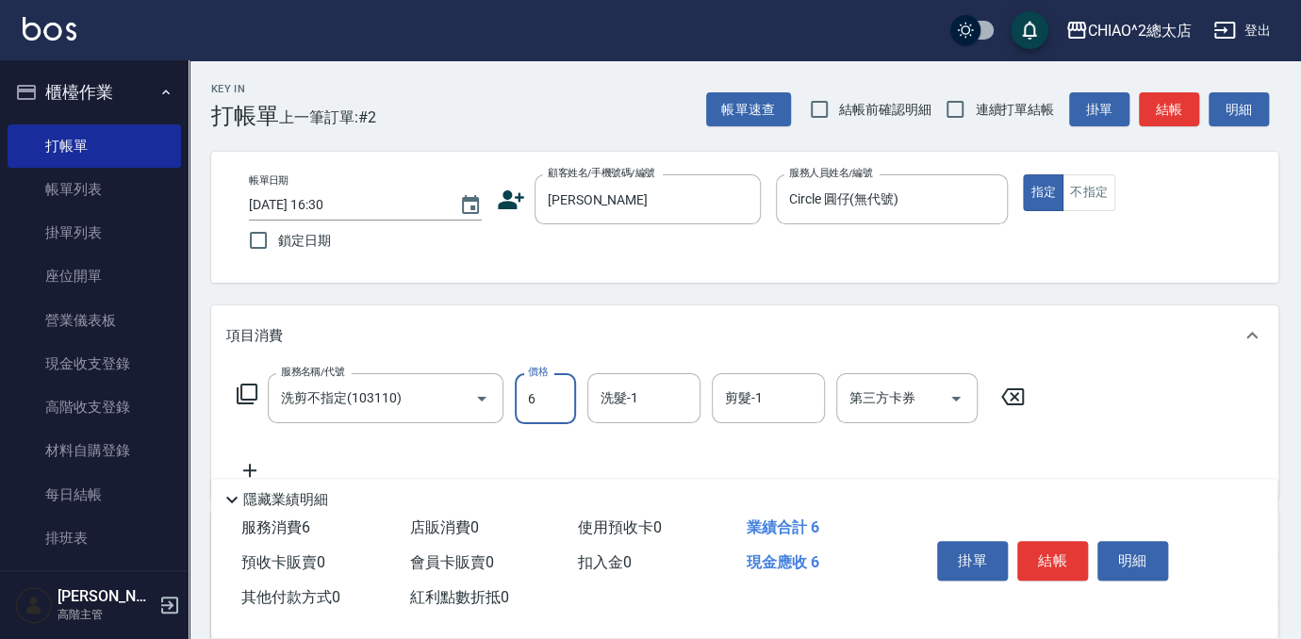
type input "600"
click at [1053, 555] on button "結帳" at bounding box center [1053, 561] width 71 height 40
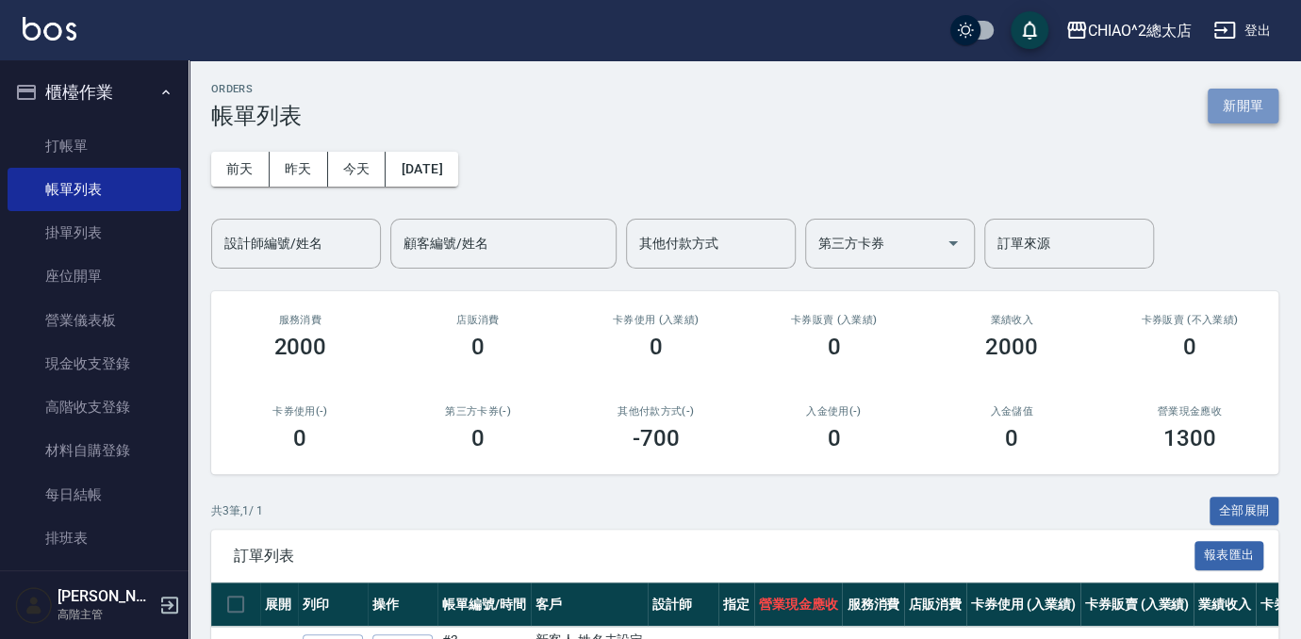
click at [1239, 96] on button "新開單" at bounding box center [1243, 106] width 71 height 35
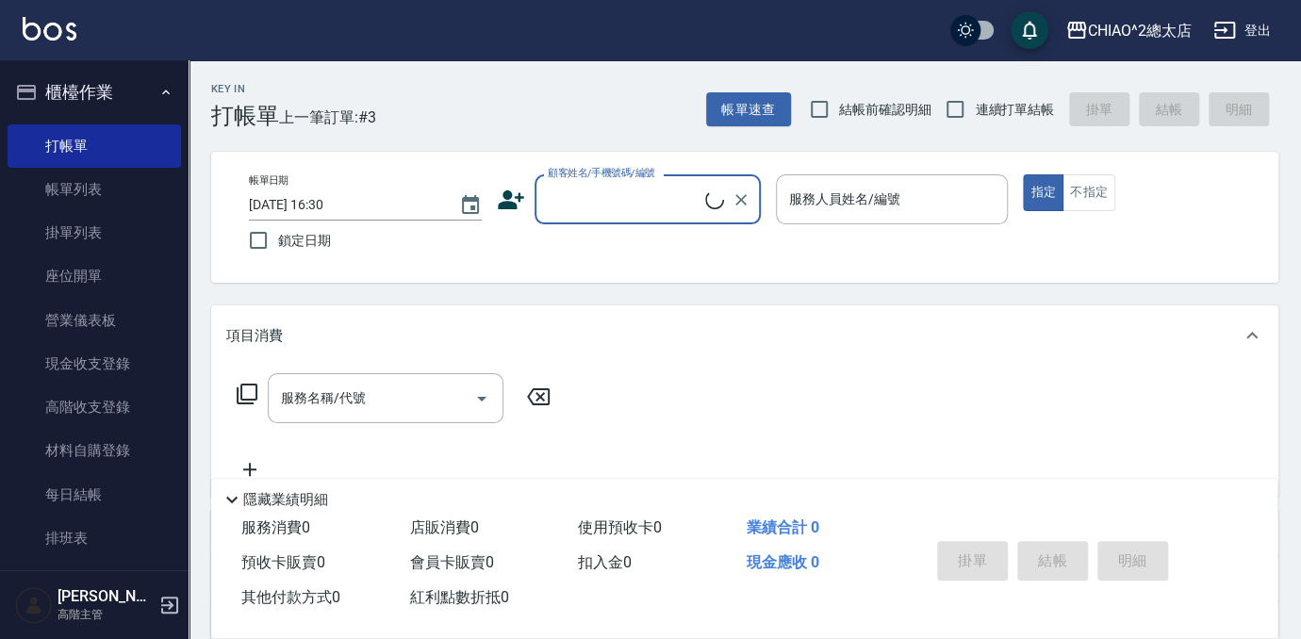
click at [620, 203] on input "顧客姓名/手機號碼/編號" at bounding box center [624, 199] width 162 height 33
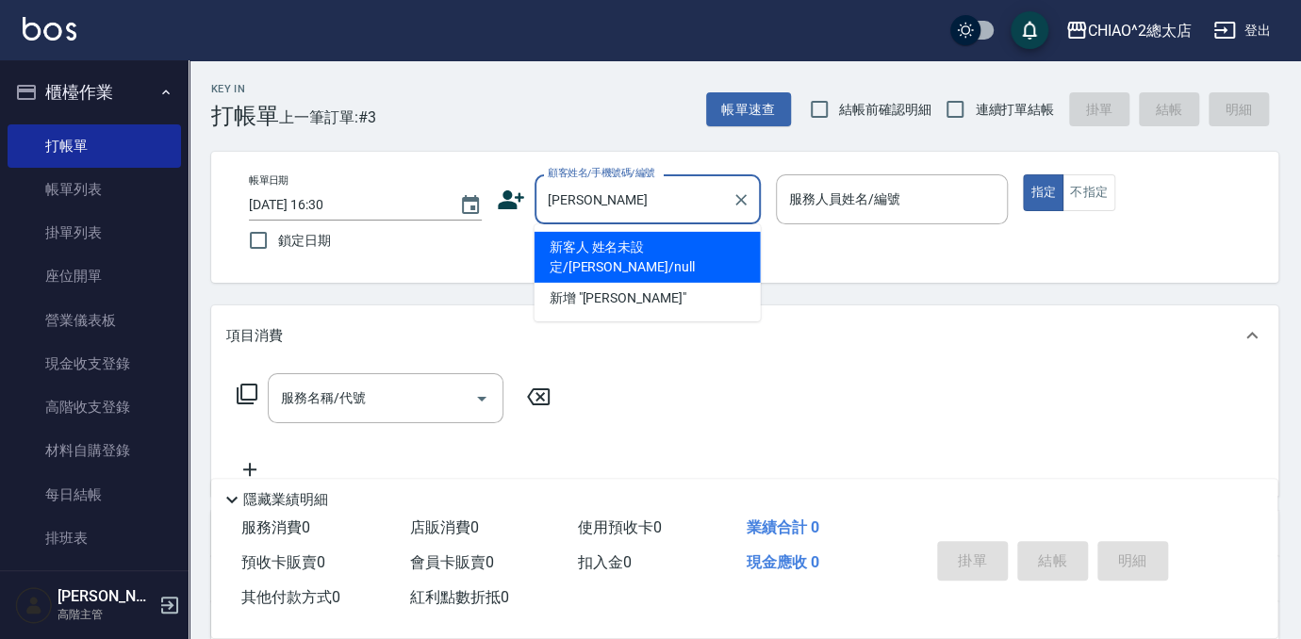
click at [631, 255] on li "新客人 姓名未設定/[PERSON_NAME]/null" at bounding box center [648, 257] width 226 height 51
type input "新客人 姓名未設定/[PERSON_NAME]/null"
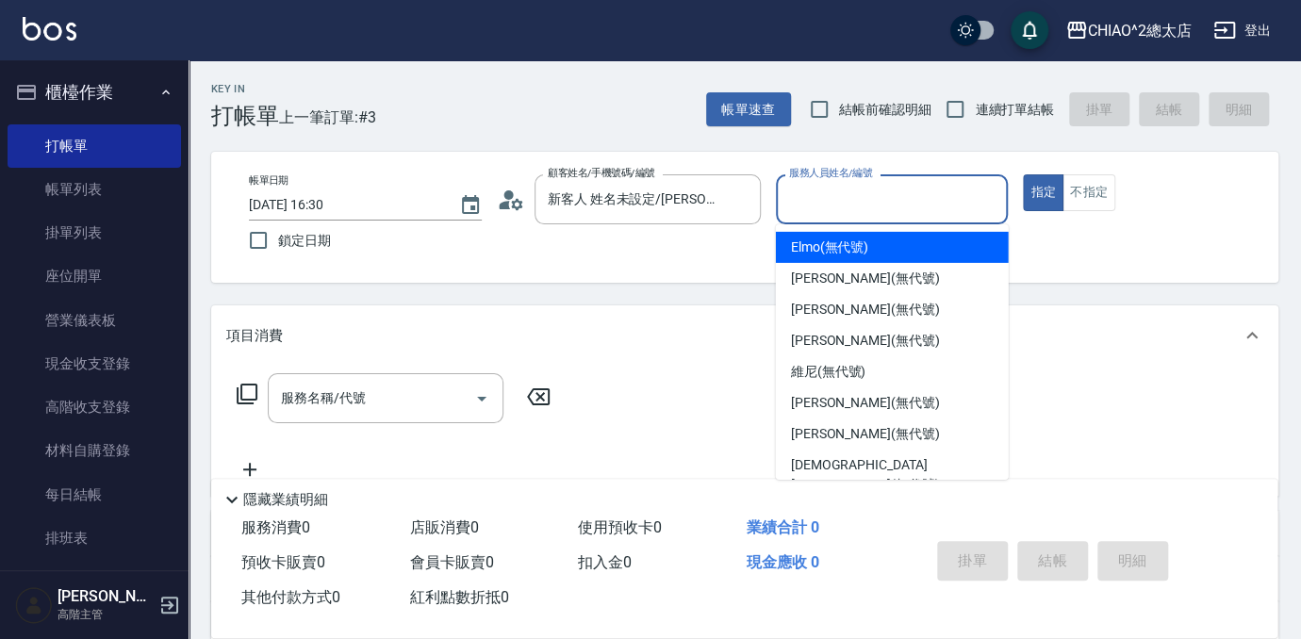
click at [872, 214] on input "服務人員姓名/編號" at bounding box center [893, 199] width 216 height 33
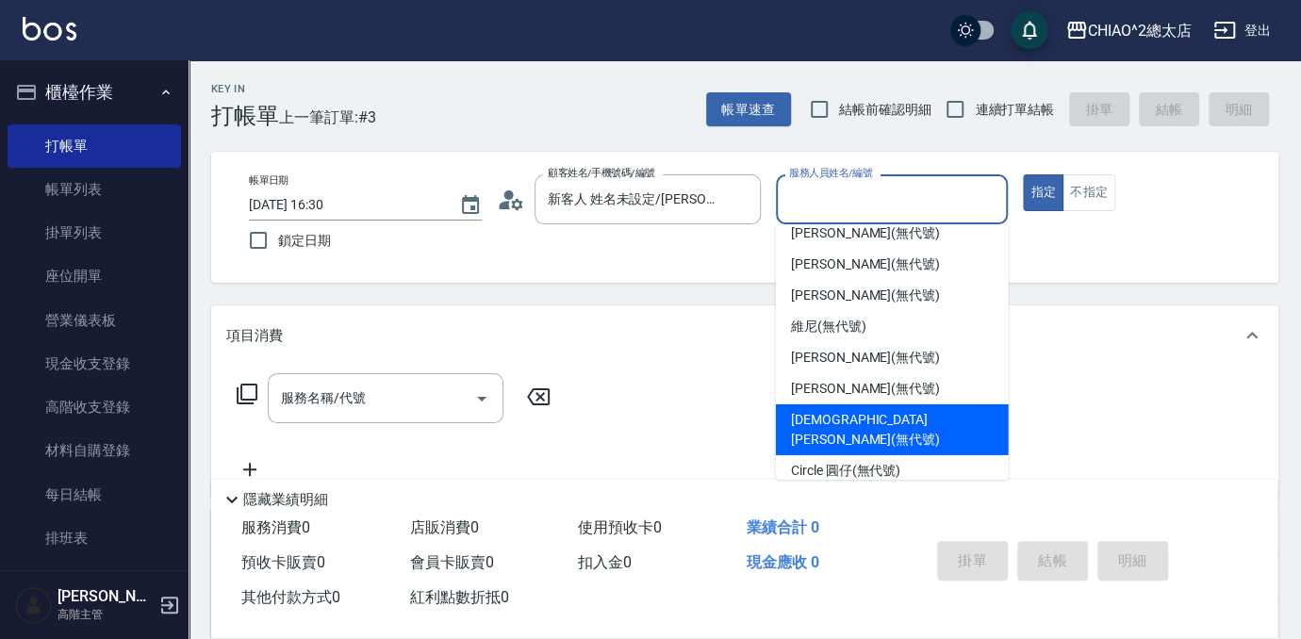
scroll to position [70, 0]
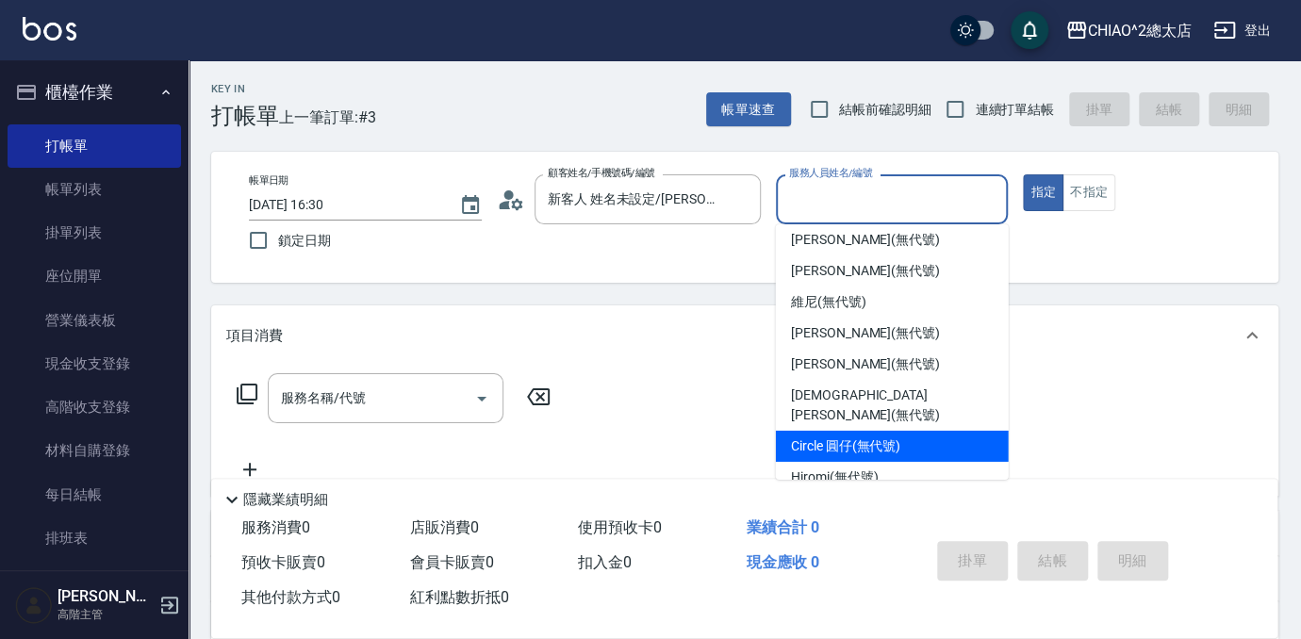
click at [827, 437] on span "Circle 圓仔 (無代號)" at bounding box center [845, 447] width 109 height 20
type input "Circle 圓仔(無代號)"
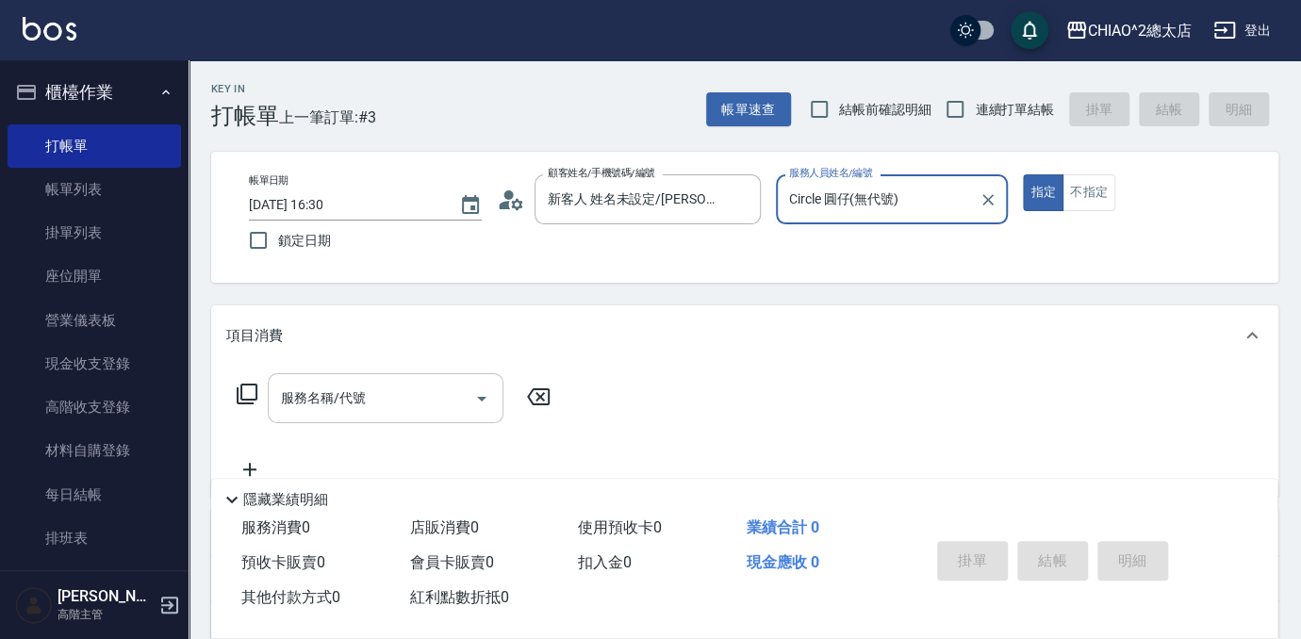
click at [390, 400] on input "服務名稱/代號" at bounding box center [371, 398] width 191 height 33
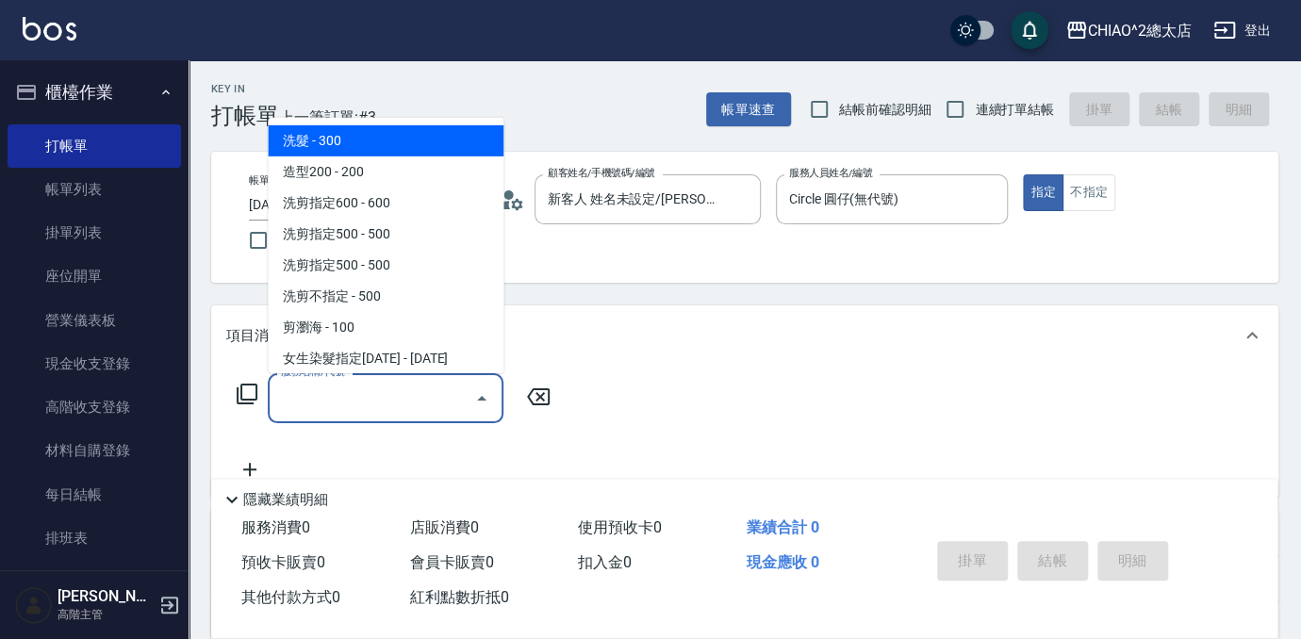
click at [374, 137] on span "洗髮 - 300" at bounding box center [386, 140] width 236 height 31
type input "洗髮(103103)"
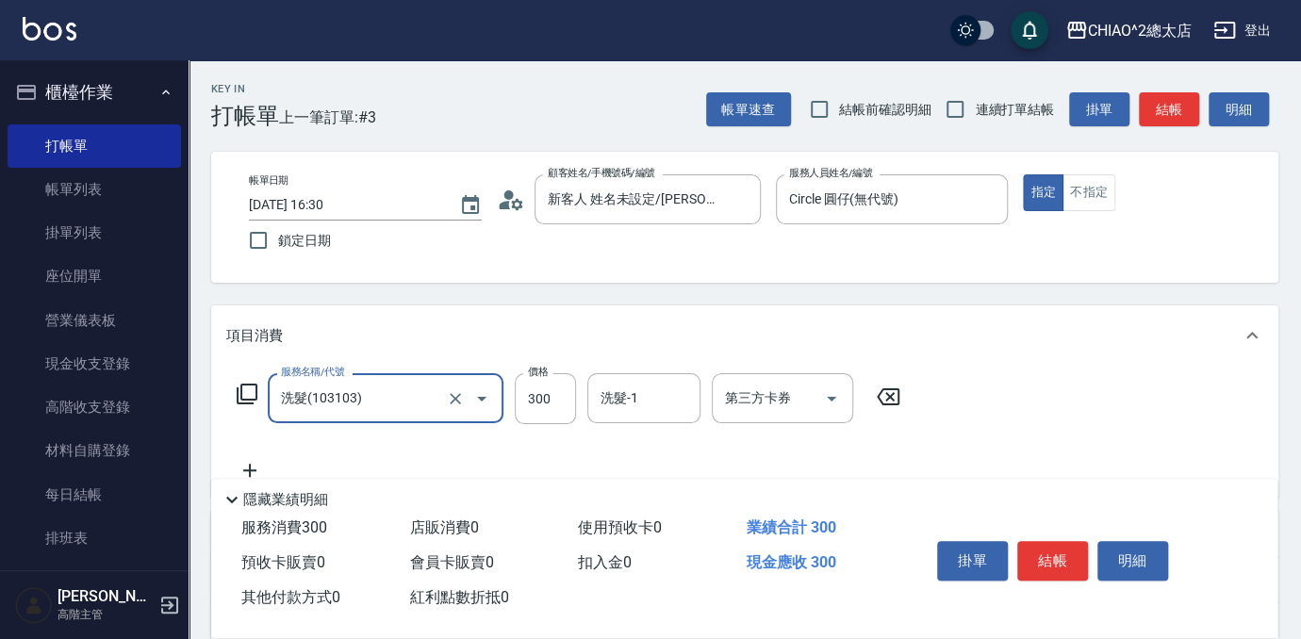
scroll to position [257, 0]
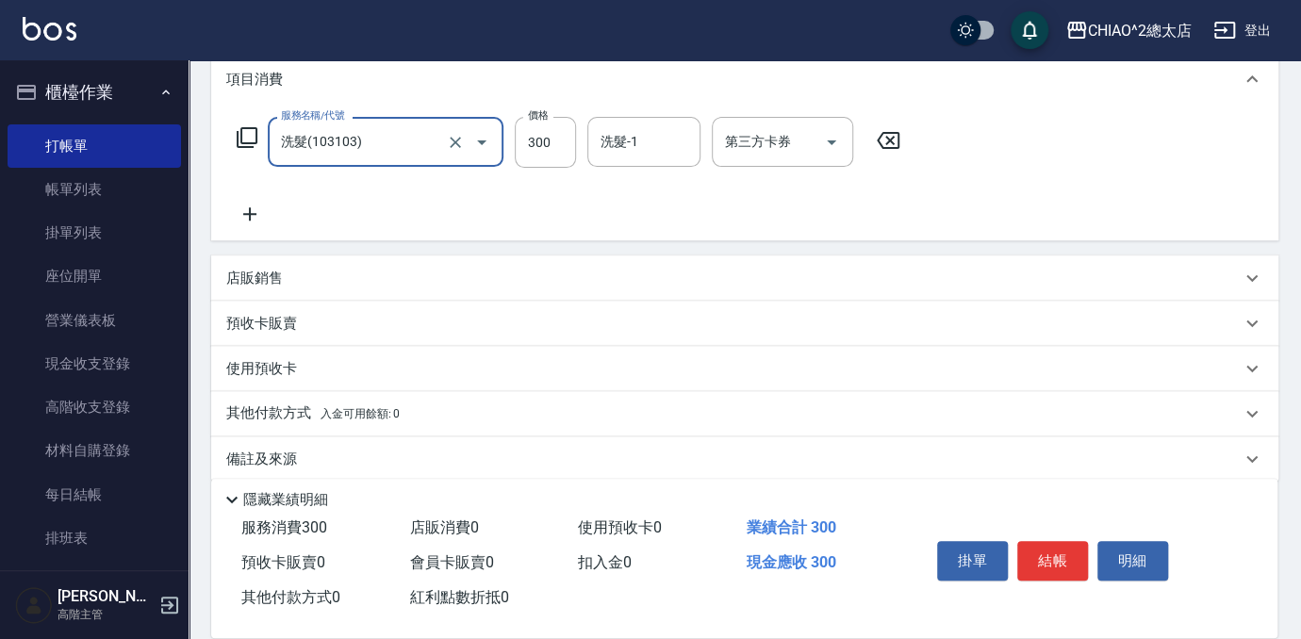
click at [302, 407] on p "其他付款方式 入金可用餘額: 0" at bounding box center [313, 414] width 174 height 21
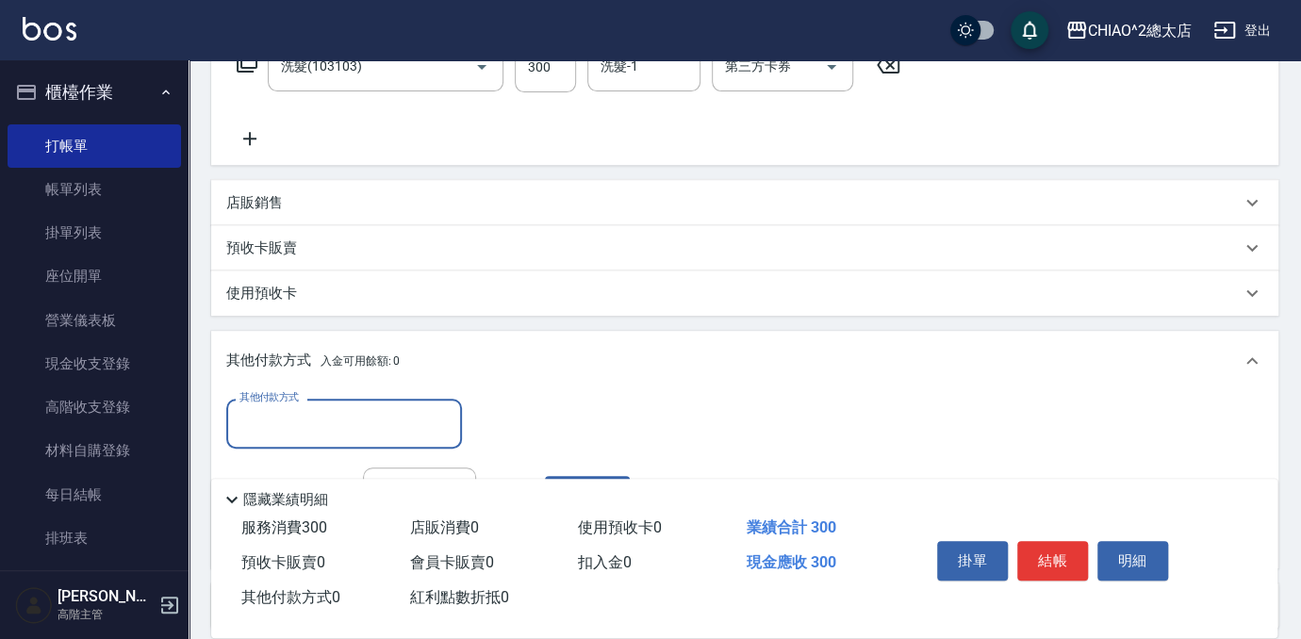
scroll to position [500, 0]
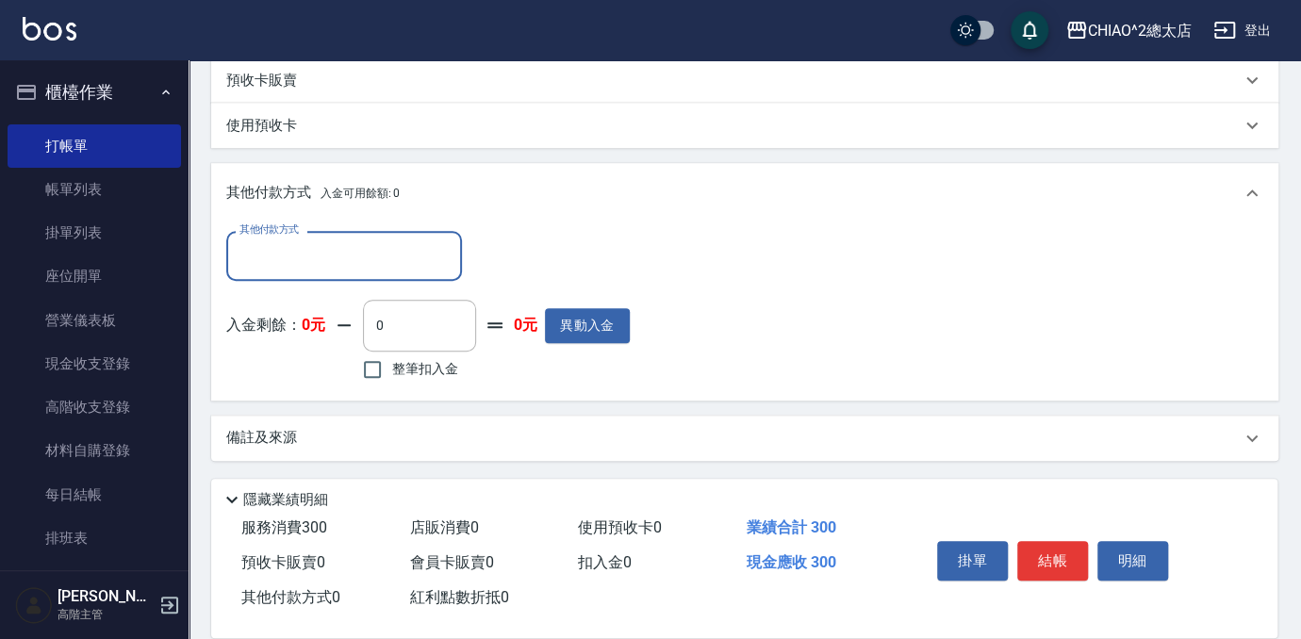
click at [329, 259] on input "其他付款方式" at bounding box center [344, 256] width 219 height 33
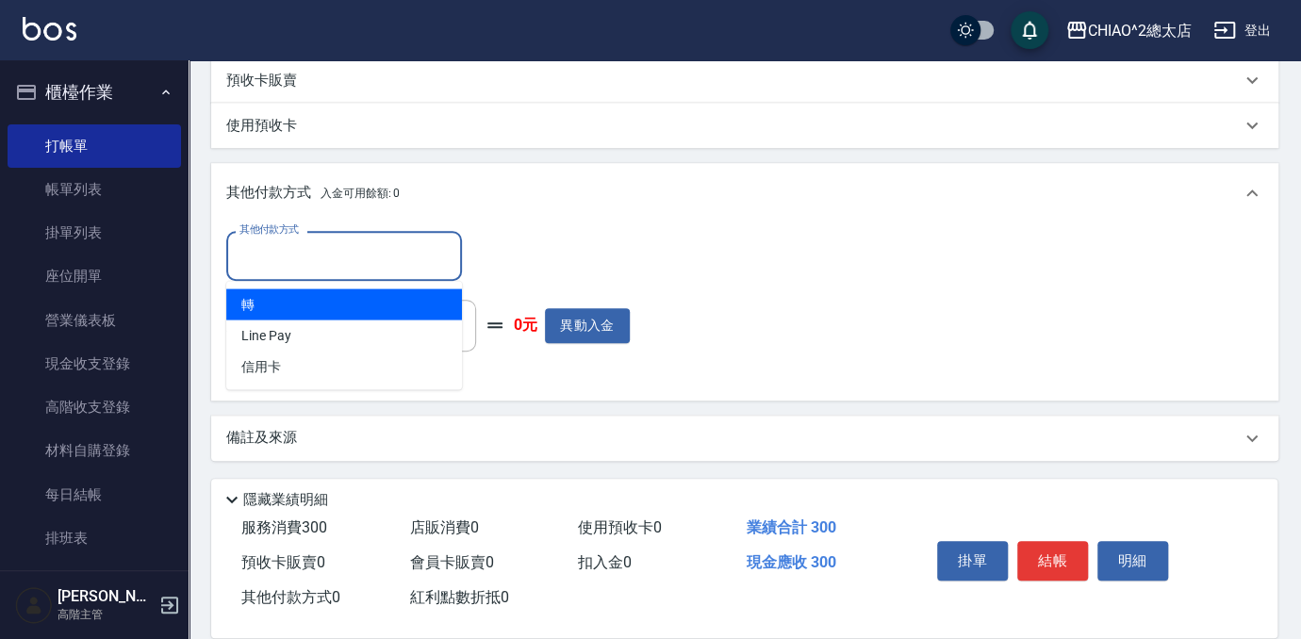
click at [302, 310] on span "轉" at bounding box center [344, 304] width 236 height 31
type input "轉"
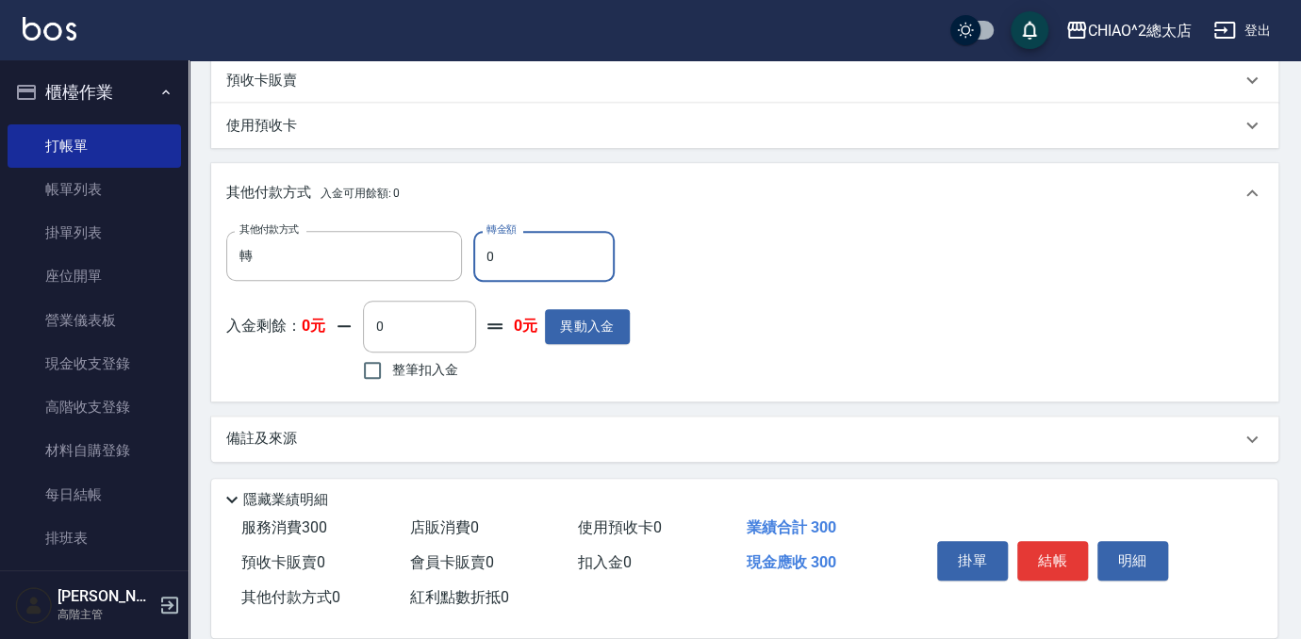
click at [554, 260] on input "0" at bounding box center [543, 256] width 141 height 51
type input "300"
click at [1043, 556] on button "結帳" at bounding box center [1053, 561] width 71 height 40
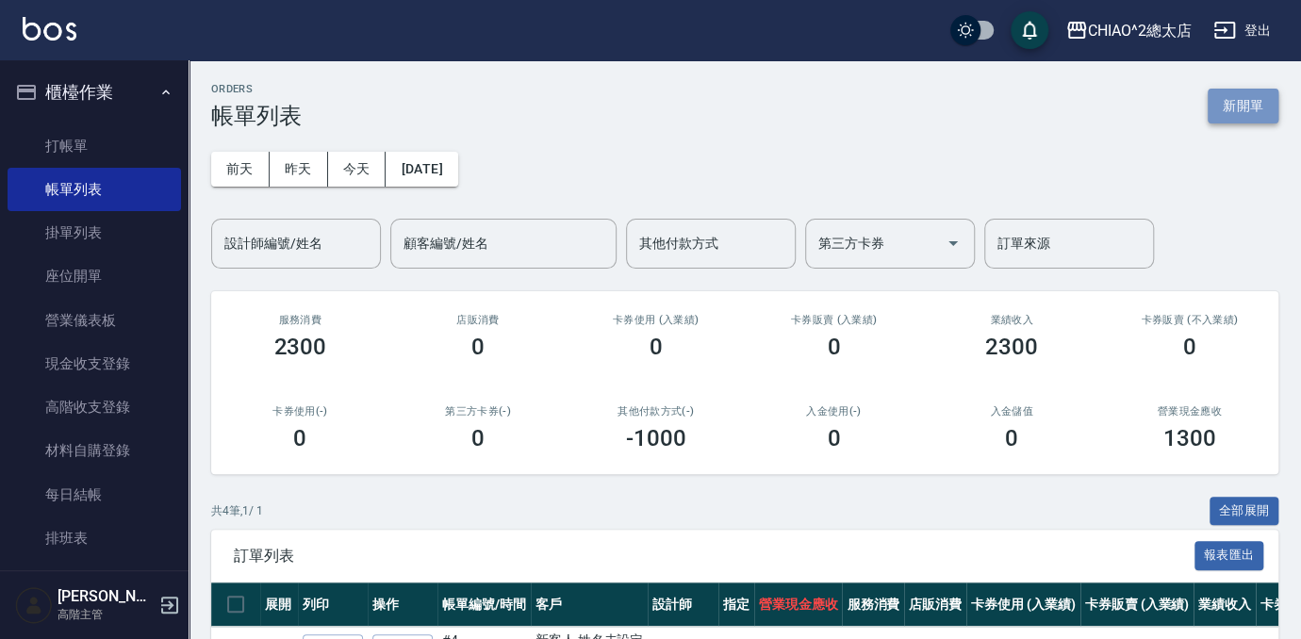
click at [1209, 120] on button "新開單" at bounding box center [1243, 106] width 71 height 35
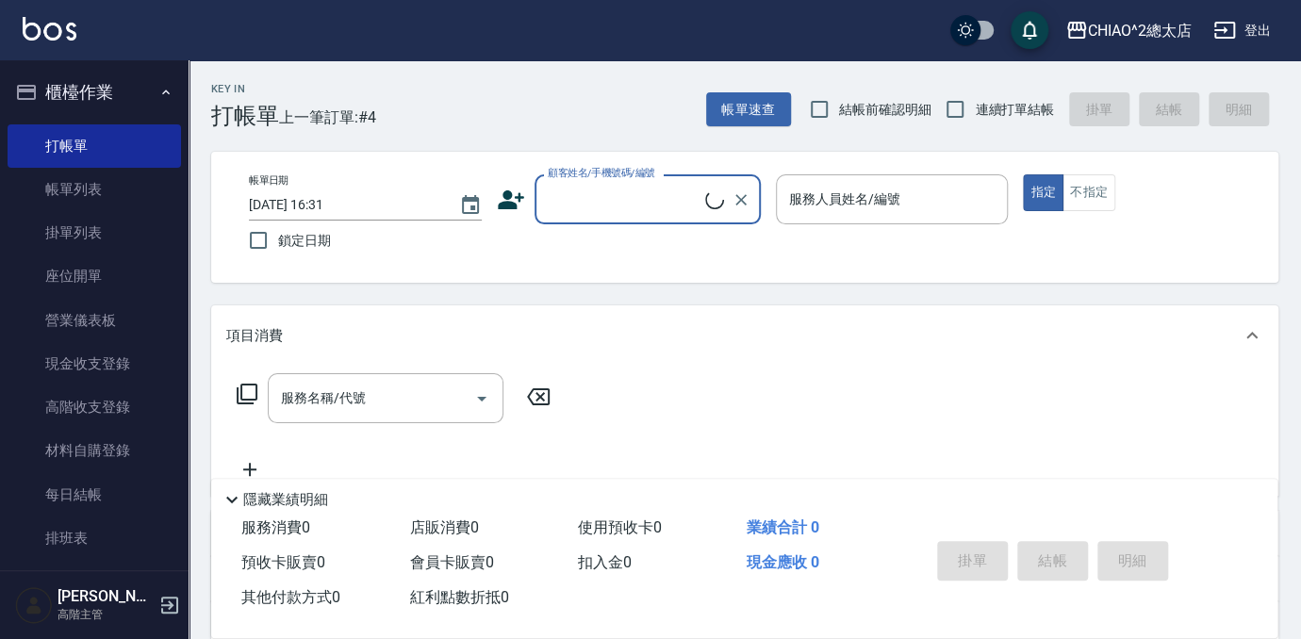
click at [688, 204] on input "顧客姓名/手機號碼/編號" at bounding box center [624, 199] width 162 height 33
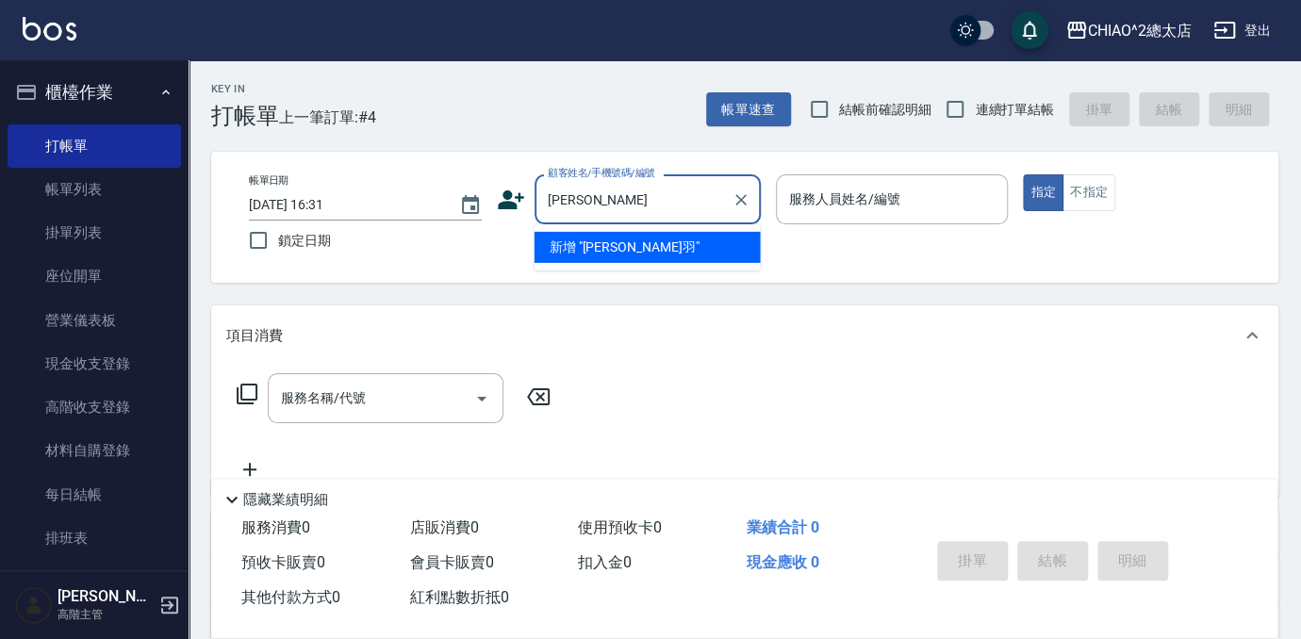
type input "[PERSON_NAME]"
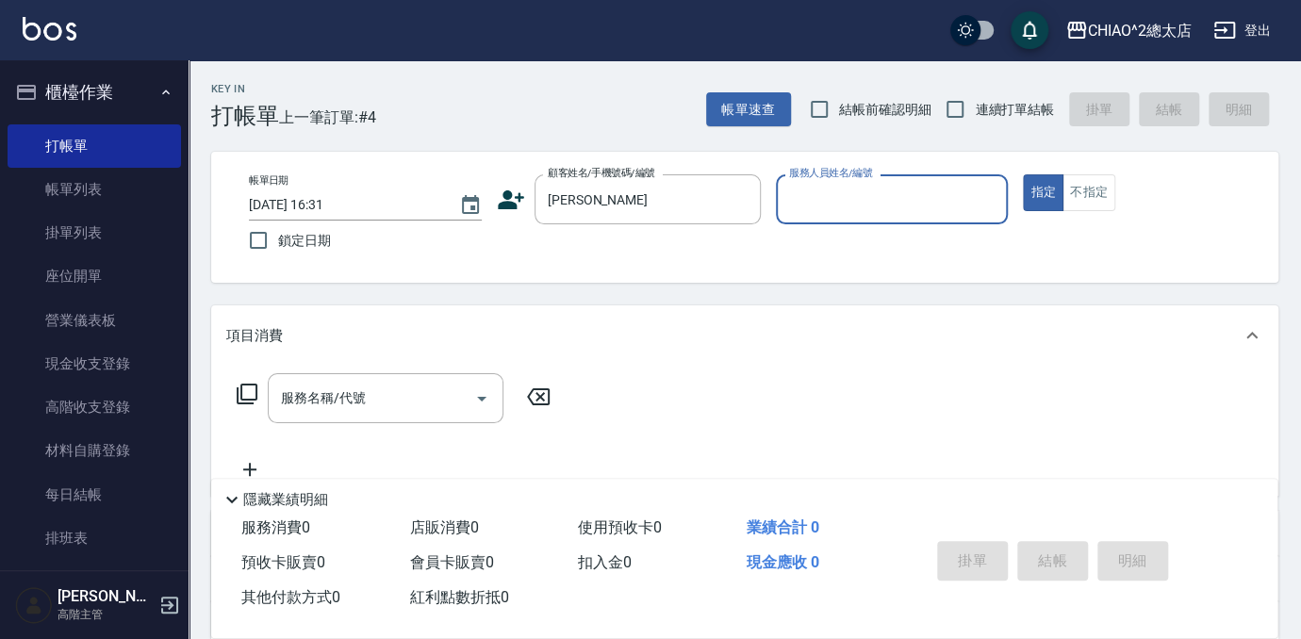
click at [870, 211] on input "服務人員姓名/編號" at bounding box center [893, 199] width 216 height 33
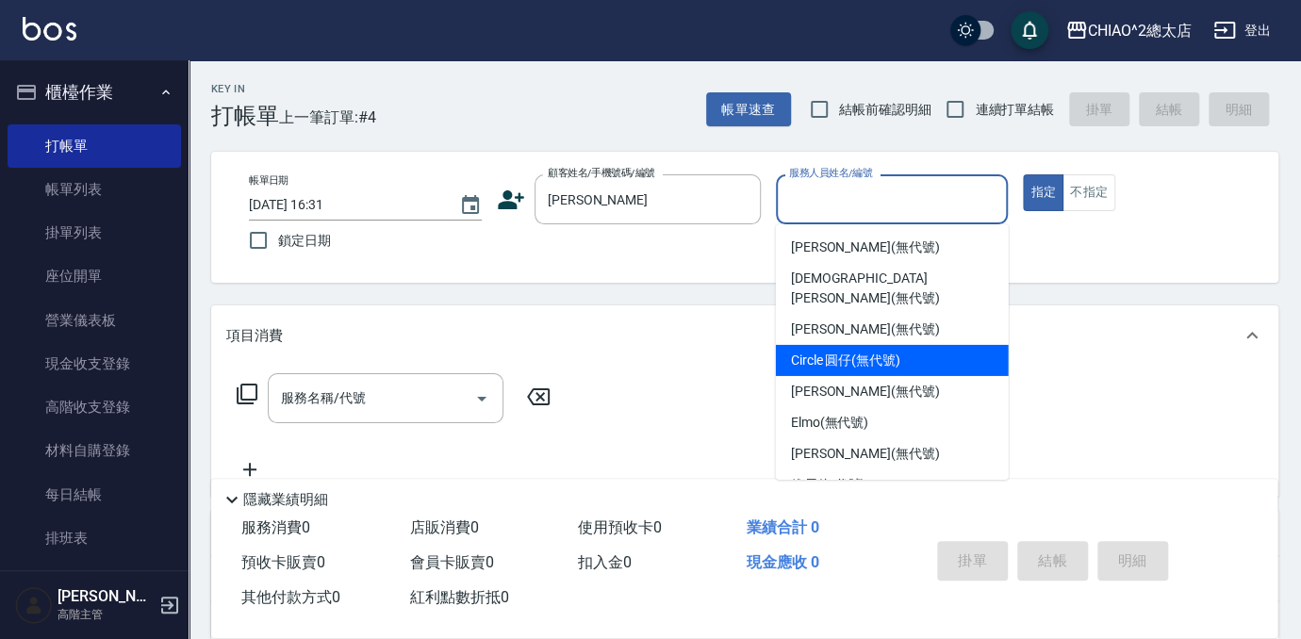
click at [803, 351] on span "Circle 圓仔 (無代號)" at bounding box center [845, 361] width 109 height 20
type input "Circle 圓仔(無代號)"
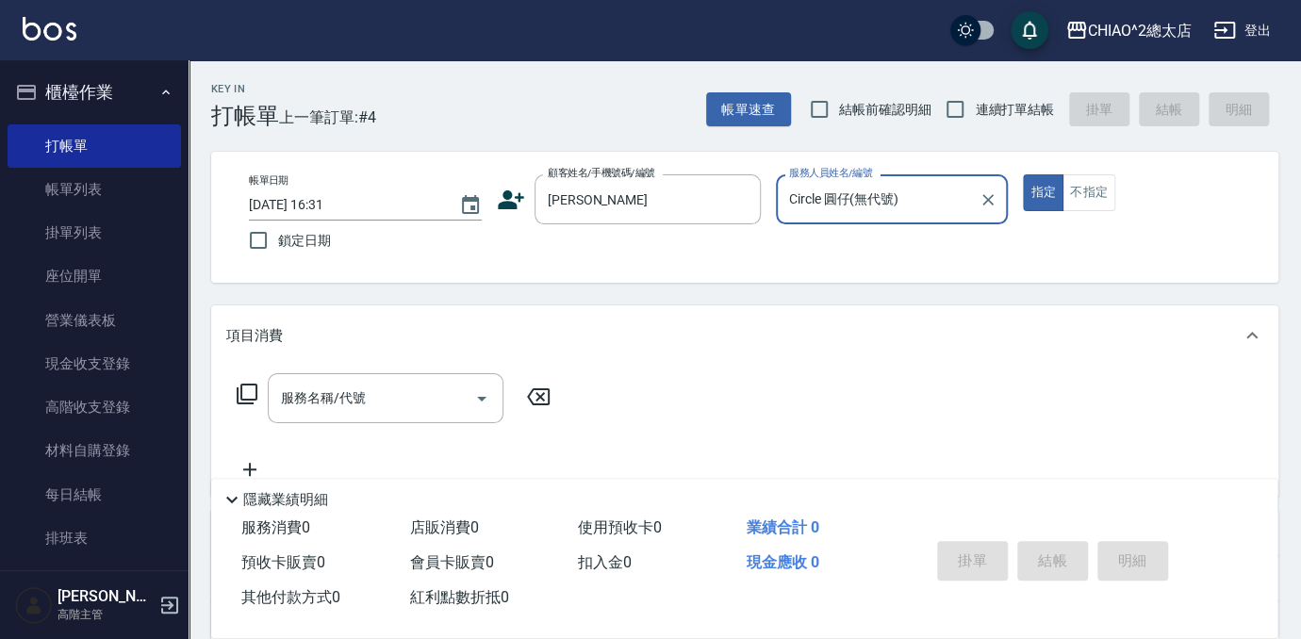
click at [340, 403] on div "服務名稱/代號 服務名稱/代號" at bounding box center [386, 398] width 236 height 50
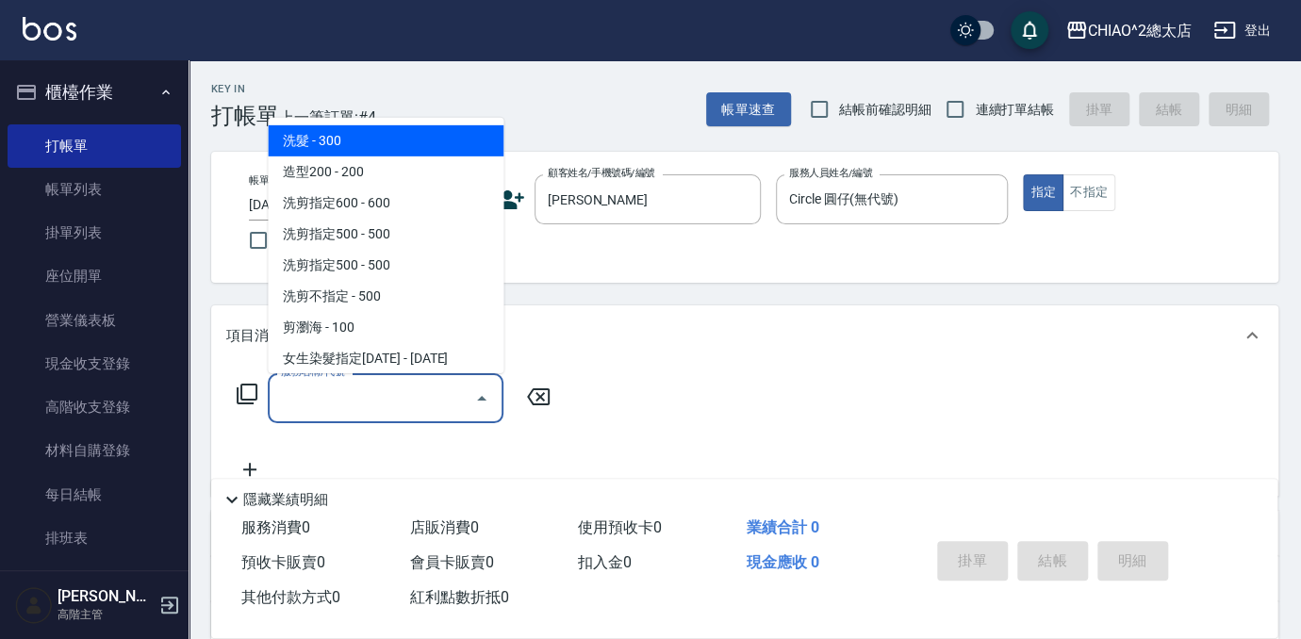
click at [322, 140] on span "洗髮 - 300" at bounding box center [386, 140] width 236 height 31
type input "洗髮(103103)"
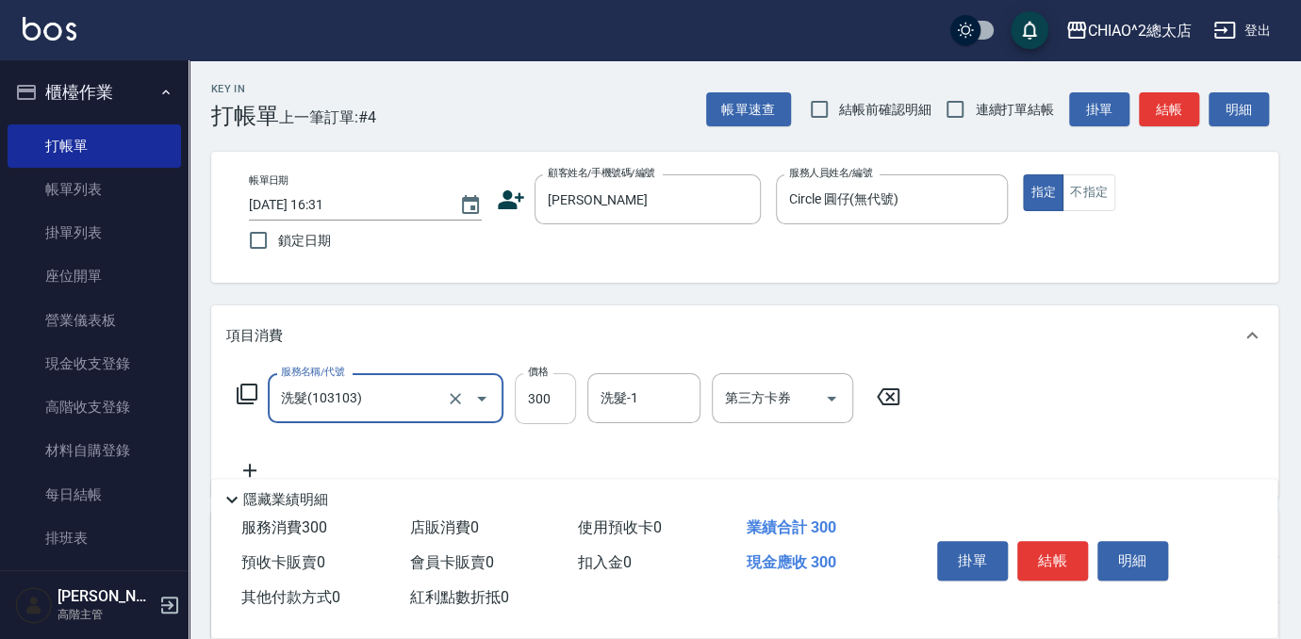
click at [536, 393] on input "300" at bounding box center [545, 398] width 61 height 51
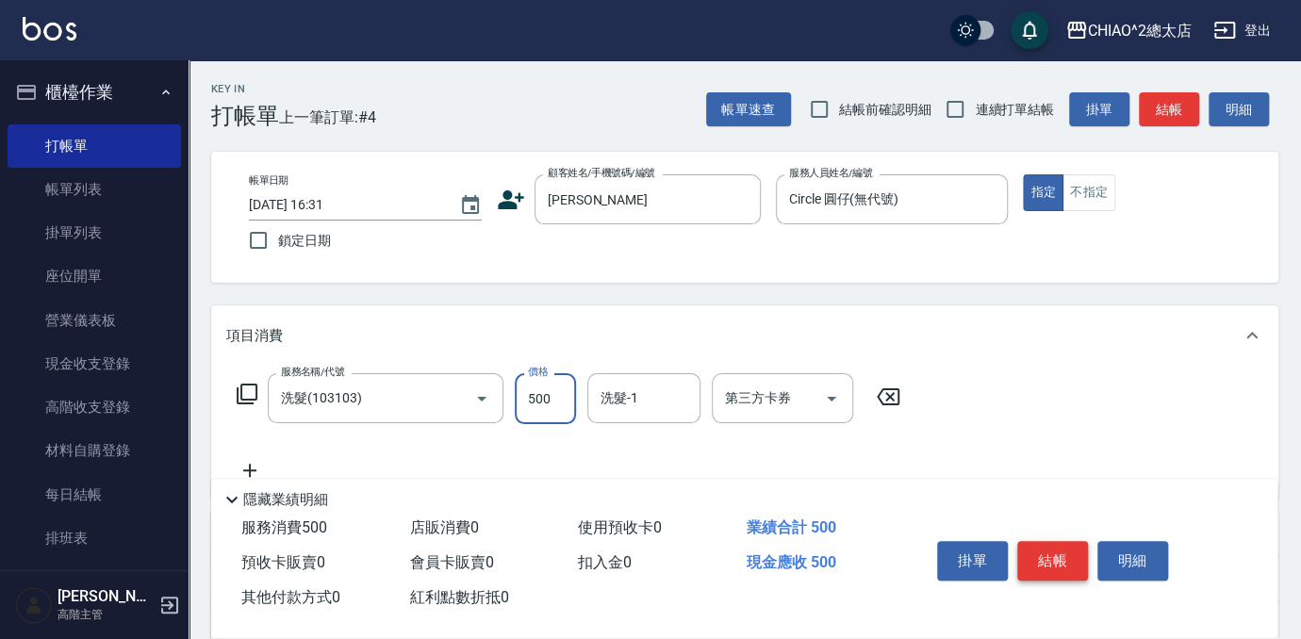
type input "500"
click at [1048, 553] on button "結帳" at bounding box center [1053, 561] width 71 height 40
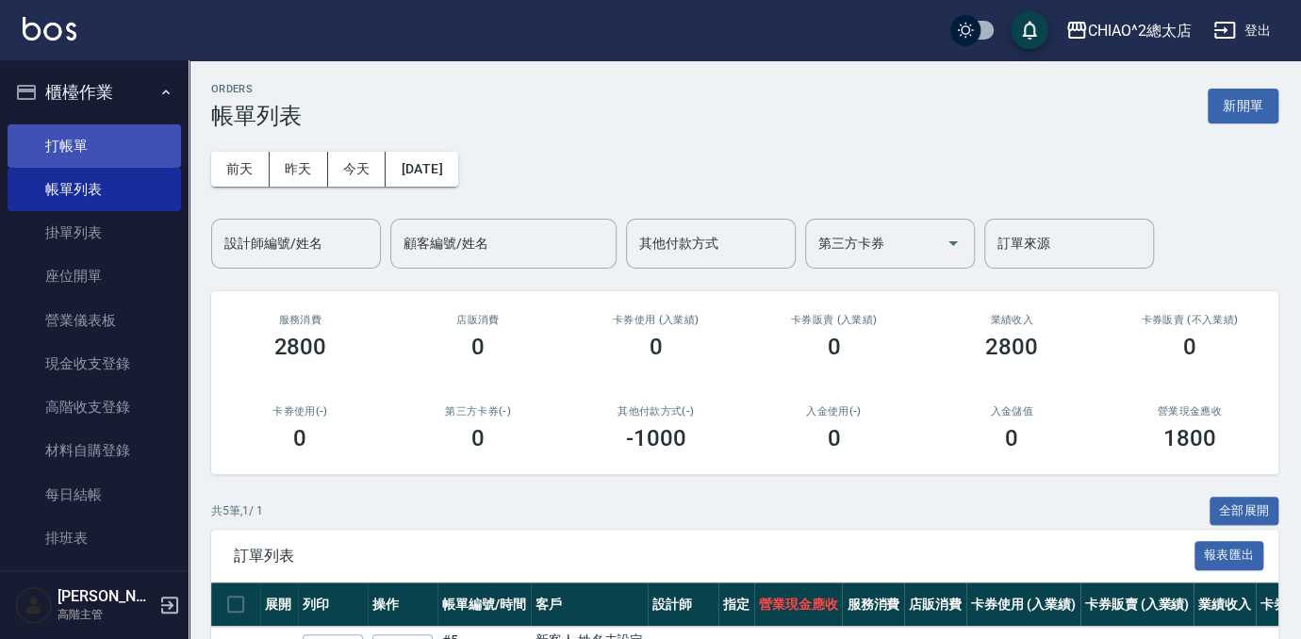
click at [127, 147] on link "打帳單" at bounding box center [95, 145] width 174 height 43
